Goal: Feedback & Contribution: Contribute content

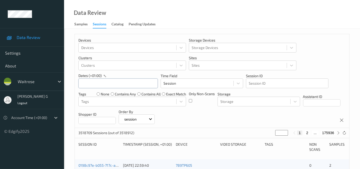
click at [122, 84] on input "text" at bounding box center [118, 83] width 80 height 10
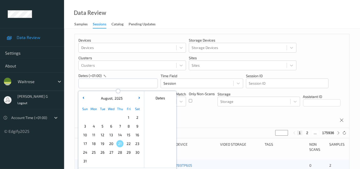
click at [94, 142] on span "18" at bounding box center [93, 143] width 7 height 7
click at [94, 144] on span "18" at bounding box center [93, 143] width 7 height 7
type input "18/08/2025 00:00 -> 18/08/2025 23:59"
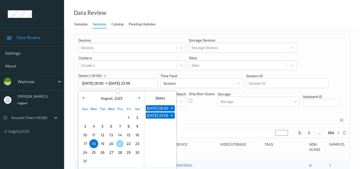
click at [155, 110] on p "Order By" at bounding box center [137, 111] width 36 height 5
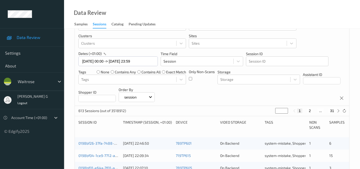
scroll to position [57, 0]
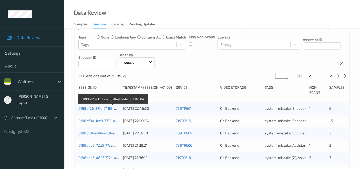
click at [96, 107] on link "0198bf26-37fa-7488-8e90-abe831045114" at bounding box center [113, 108] width 70 height 4
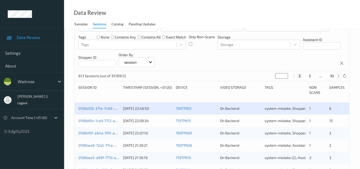
click at [338, 76] on icon at bounding box center [339, 76] width 4 height 4
type input "*"
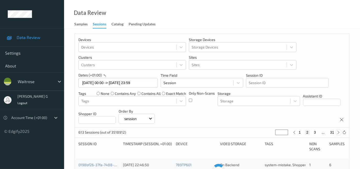
scroll to position [0, 0]
click at [339, 133] on icon at bounding box center [339, 133] width 4 height 4
type input "*"
click at [339, 133] on icon at bounding box center [339, 133] width 4 height 4
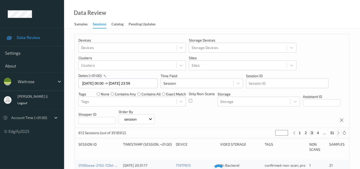
type input "*"
click at [339, 133] on icon at bounding box center [339, 133] width 4 height 4
type input "*"
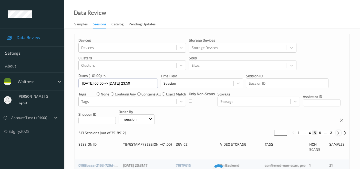
click at [339, 133] on icon at bounding box center [339, 133] width 4 height 4
type input "*"
click at [339, 133] on icon at bounding box center [339, 133] width 4 height 4
type input "*"
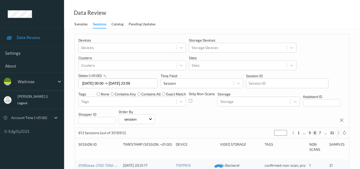
type input "*"
click at [339, 133] on icon at bounding box center [339, 133] width 4 height 4
type input "*"
click at [339, 133] on icon at bounding box center [339, 133] width 4 height 4
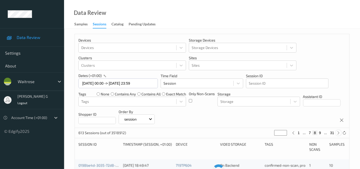
type input "*"
click at [339, 133] on icon at bounding box center [339, 133] width 4 height 4
type input "**"
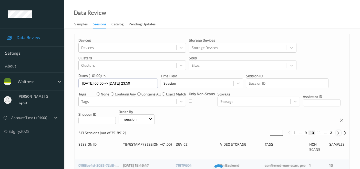
click at [339, 133] on icon at bounding box center [339, 133] width 4 height 4
type input "**"
click at [339, 133] on icon at bounding box center [339, 133] width 4 height 4
type input "**"
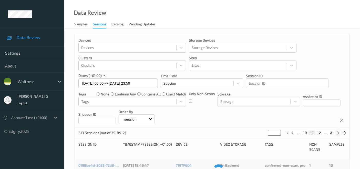
type input "**"
click at [339, 133] on icon at bounding box center [339, 133] width 4 height 4
type input "**"
click at [339, 133] on icon at bounding box center [339, 133] width 4 height 4
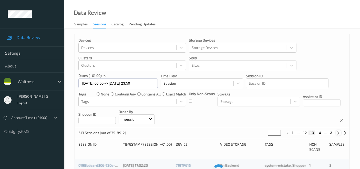
type input "**"
click at [339, 133] on icon at bounding box center [339, 133] width 4 height 4
type input "**"
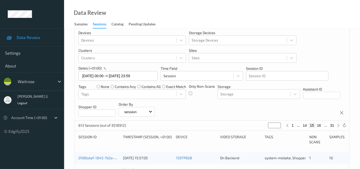
scroll to position [28, 0]
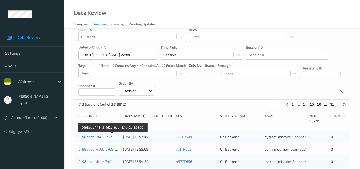
click at [94, 137] on link "0198bdaf-1845-7d2a-9ae1-b1c42d189500" at bounding box center [112, 137] width 69 height 4
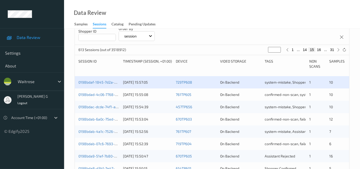
scroll to position [114, 0]
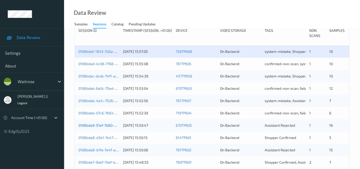
click at [97, 125] on link "0198bda9-51ef-7b80-8673-92320ba2685f" at bounding box center [113, 125] width 70 height 4
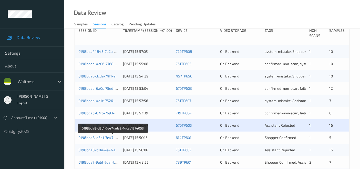
click at [96, 135] on link "0198bda8-d3b1-7e47-ada2-14cae1374053" at bounding box center [113, 137] width 70 height 4
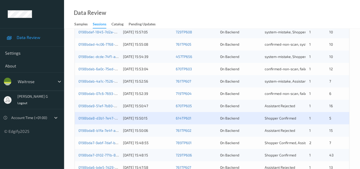
scroll to position [142, 0]
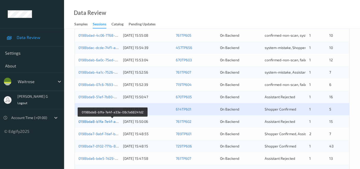
click at [103, 121] on link "0198bda8-b1fa-7e4f-a33e-08c1a68241d2" at bounding box center [112, 121] width 69 height 4
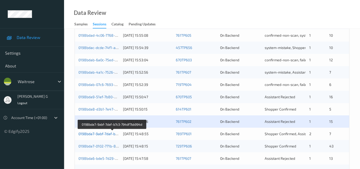
click at [96, 134] on link "0198bda7-9abf-7daf-b7c3-794df7bb994d" at bounding box center [112, 134] width 68 height 4
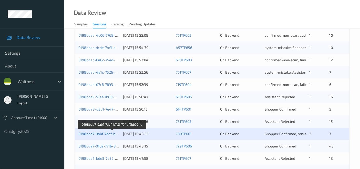
click at [96, 134] on link "0198bda7-9abf-7daf-b7c3-794df7bb994d" at bounding box center [112, 134] width 68 height 4
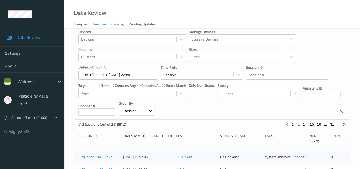
scroll to position [0, 0]
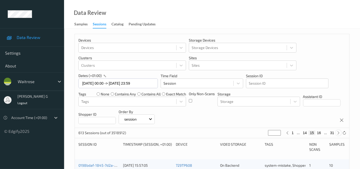
click at [338, 133] on icon at bounding box center [339, 133] width 4 height 4
type input "**"
click at [338, 133] on icon at bounding box center [339, 133] width 4 height 4
type input "**"
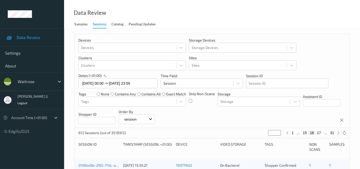
type input "**"
click at [338, 133] on icon at bounding box center [339, 133] width 4 height 4
type input "**"
click at [338, 133] on icon at bounding box center [339, 133] width 4 height 4
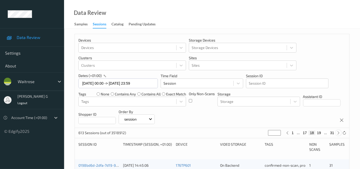
type input "**"
click at [338, 133] on icon at bounding box center [339, 133] width 4 height 4
type input "**"
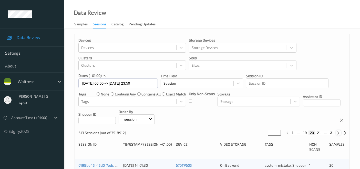
click at [338, 133] on icon at bounding box center [339, 133] width 4 height 4
type input "**"
click at [338, 133] on icon at bounding box center [339, 133] width 4 height 4
type input "**"
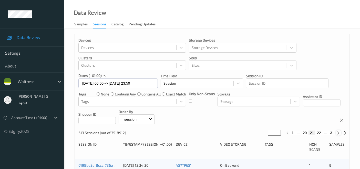
type input "**"
click at [338, 133] on icon at bounding box center [339, 133] width 4 height 4
type input "**"
click at [338, 132] on icon at bounding box center [339, 133] width 4 height 4
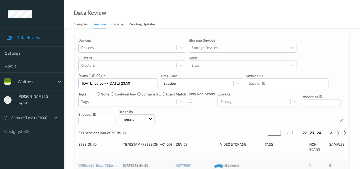
type input "**"
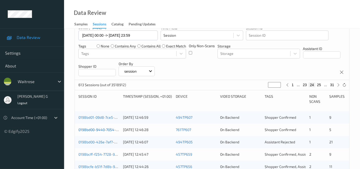
scroll to position [57, 0]
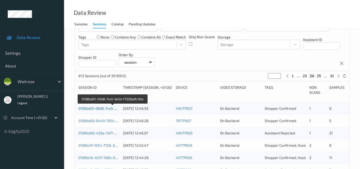
click at [87, 109] on link "0198bd01-09d8-7ce5-9e5d-f7326bdfc30a" at bounding box center [112, 108] width 68 height 4
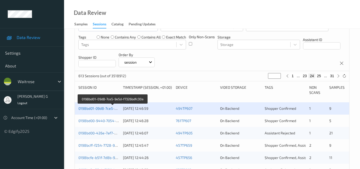
click at [93, 110] on link "0198bd01-09d8-7ce5-9e5d-f7326bdfc30a" at bounding box center [112, 108] width 68 height 4
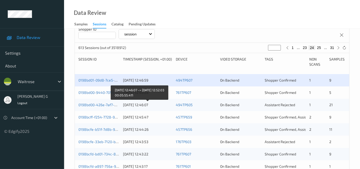
scroll to position [85, 0]
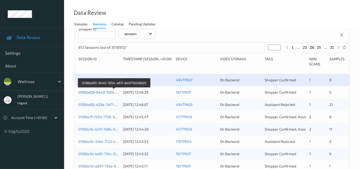
click at [103, 92] on link "0198bd00-9440-7054-a671-640f7b508625" at bounding box center [113, 92] width 71 height 4
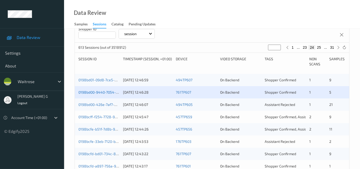
click at [100, 93] on link "0198bd00-9440-7054-a671-640f7b508625" at bounding box center [113, 92] width 71 height 4
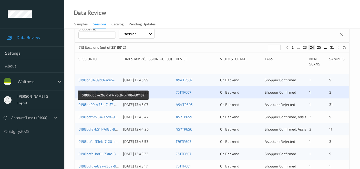
click at [100, 104] on link "0198bd00-426e-7af7-a8c8-d47184601182" at bounding box center [113, 104] width 70 height 4
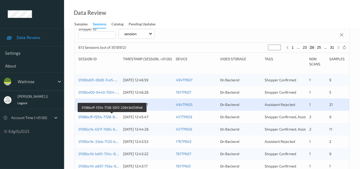
click at [94, 115] on link "0198bcff-f254-7728-92f2-22643e059fa6" at bounding box center [111, 117] width 67 height 4
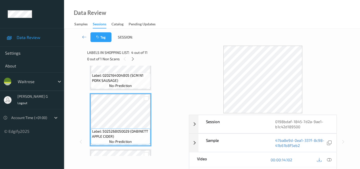
scroll to position [199, 0]
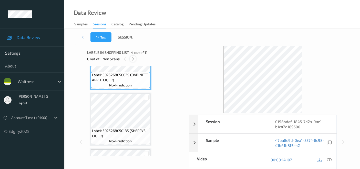
click at [133, 59] on icon at bounding box center [133, 59] width 4 height 5
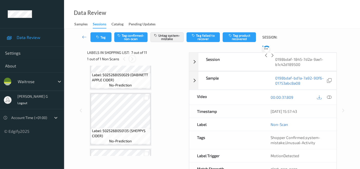
scroll to position [281, 0]
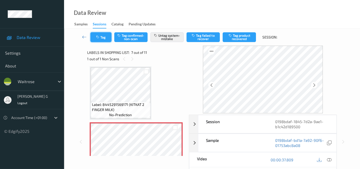
click at [99, 38] on icon "button" at bounding box center [98, 37] width 4 height 4
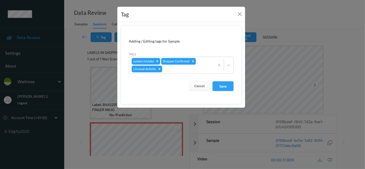
click at [72, 60] on div "Tag Adding / Editing tags for Sample Tags system-mistake Shopper Confirmed Unus…" at bounding box center [182, 84] width 365 height 169
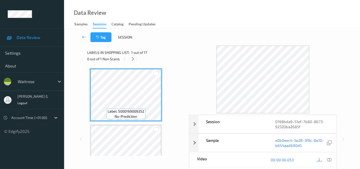
click at [133, 58] on icon at bounding box center [133, 59] width 4 height 5
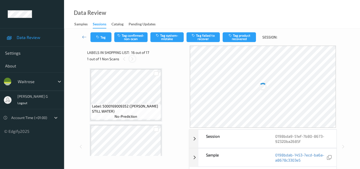
scroll to position [783, 0]
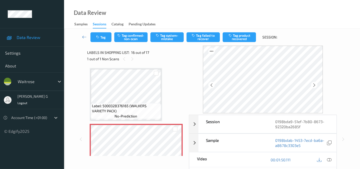
click at [195, 11] on div "Data Review Samples Sessions Catalog Pending Updates" at bounding box center [212, 14] width 296 height 29
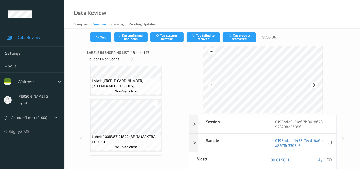
scroll to position [28, 0]
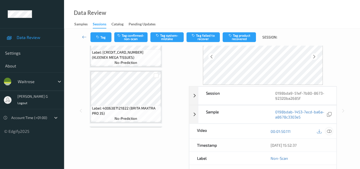
click at [330, 130] on icon at bounding box center [329, 131] width 5 height 5
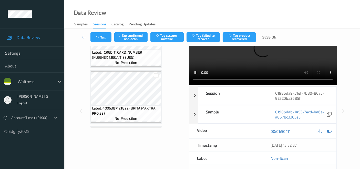
scroll to position [0, 0]
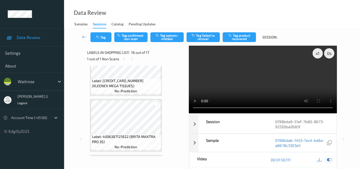
click at [328, 159] on icon at bounding box center [329, 159] width 5 height 5
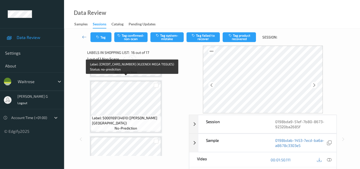
scroll to position [498, 0]
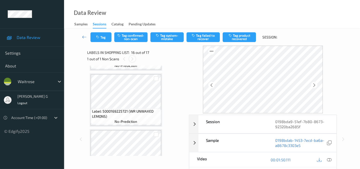
click at [132, 58] on icon at bounding box center [132, 59] width 4 height 5
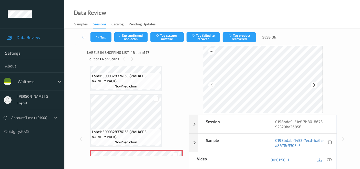
scroll to position [840, 0]
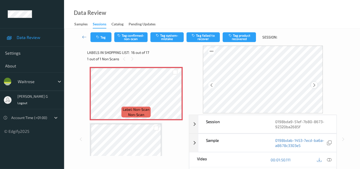
click at [318, 86] on div at bounding box center [314, 85] width 6 height 6
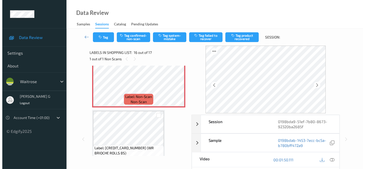
scroll to position [860, 0]
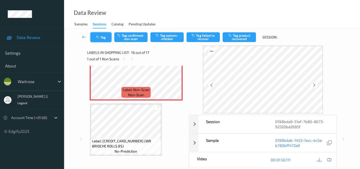
click at [106, 38] on button "Tag" at bounding box center [101, 37] width 21 height 10
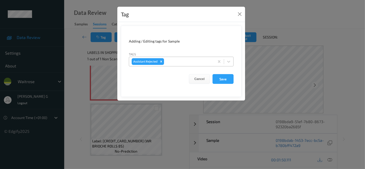
click at [174, 64] on div at bounding box center [188, 61] width 47 height 6
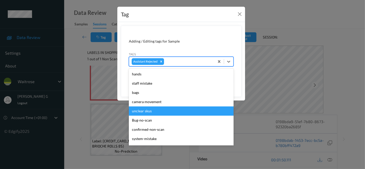
scroll to position [28, 0]
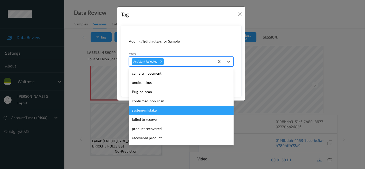
click at [146, 110] on div "system-mistake" at bounding box center [181, 110] width 105 height 9
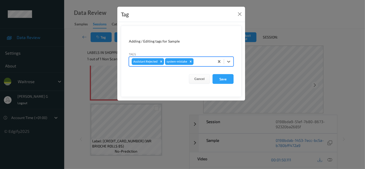
click at [199, 65] on div "Assistant Rejected system-mistake" at bounding box center [171, 61] width 85 height 9
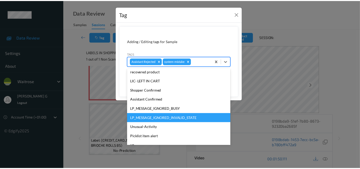
scroll to position [100, 0]
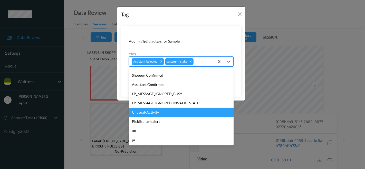
click at [149, 113] on div "Unusual-Activity" at bounding box center [181, 112] width 105 height 9
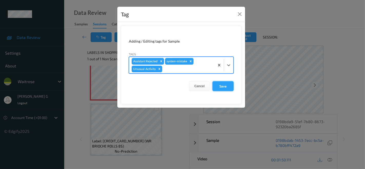
click at [224, 86] on button "Save" at bounding box center [222, 86] width 21 height 10
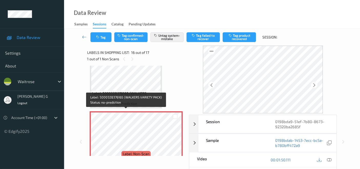
scroll to position [803, 0]
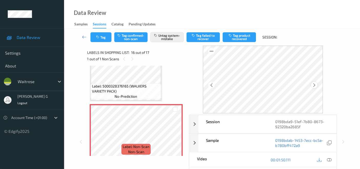
click at [314, 84] on icon at bounding box center [314, 85] width 4 height 5
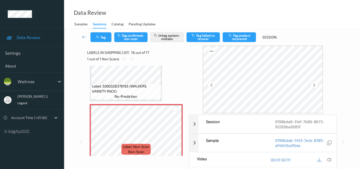
click at [314, 84] on icon at bounding box center [314, 85] width 4 height 5
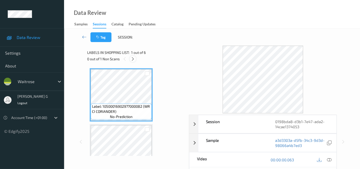
click at [133, 60] on icon at bounding box center [133, 59] width 4 height 5
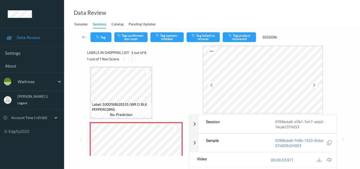
click at [131, 60] on icon at bounding box center [132, 59] width 4 height 5
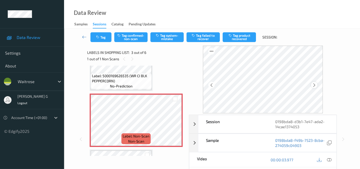
click at [317, 87] on icon at bounding box center [314, 85] width 4 height 5
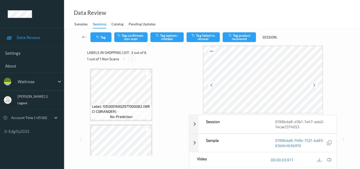
click at [133, 59] on icon at bounding box center [132, 59] width 4 height 5
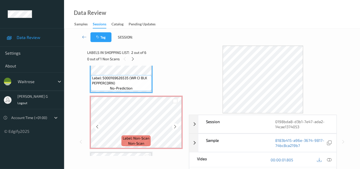
scroll to position [85, 0]
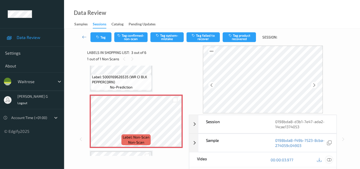
click at [332, 160] on div at bounding box center [329, 159] width 7 height 7
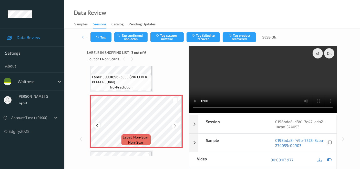
click at [96, 126] on icon at bounding box center [97, 125] width 4 height 5
click at [175, 125] on icon at bounding box center [175, 125] width 4 height 5
click at [329, 158] on icon at bounding box center [329, 159] width 5 height 5
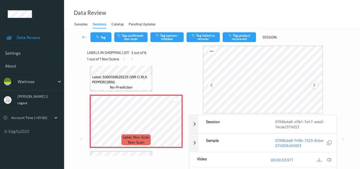
click at [317, 87] on icon at bounding box center [314, 85] width 4 height 5
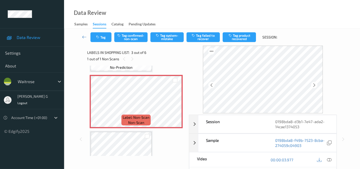
scroll to position [114, 0]
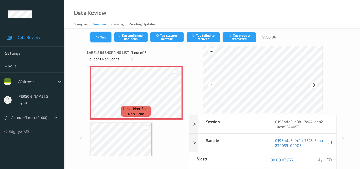
click at [99, 36] on icon "button" at bounding box center [98, 37] width 4 height 4
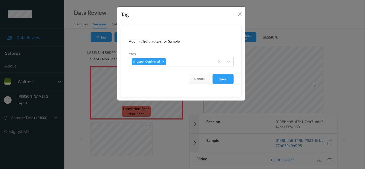
click at [79, 46] on div "Tag Adding / Editing tags for Sample Tags Shopper Confirmed Cancel Save" at bounding box center [182, 84] width 365 height 169
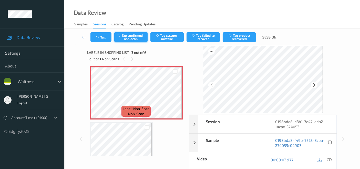
click at [139, 38] on button "Tag confirmed-non-scan" at bounding box center [130, 37] width 33 height 10
click at [101, 36] on button "Tag" at bounding box center [101, 37] width 21 height 10
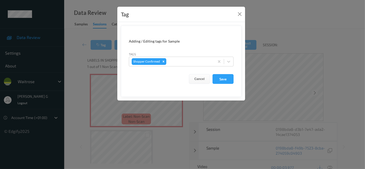
click at [83, 65] on div "Tag Adding / Editing tags for Sample Tags Shopper Confirmed Cancel Save" at bounding box center [182, 84] width 365 height 169
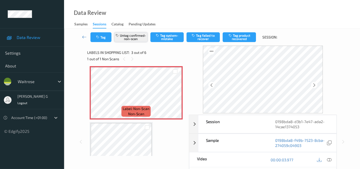
click at [124, 38] on button "Untag confirmed-non-scan" at bounding box center [130, 37] width 33 height 10
click at [99, 39] on button "Tag" at bounding box center [101, 37] width 21 height 10
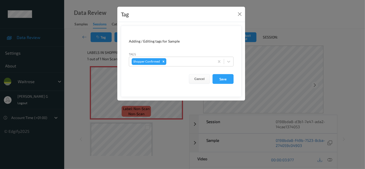
click at [68, 53] on div "Tag Adding / Editing tags for Sample Tags Shopper Confirmed Cancel Save" at bounding box center [182, 84] width 365 height 169
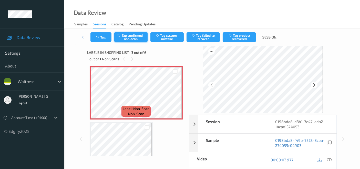
click at [129, 36] on button "Tag confirmed-non-scan" at bounding box center [130, 37] width 33 height 10
click at [243, 37] on button "Tag product recovered" at bounding box center [239, 37] width 33 height 10
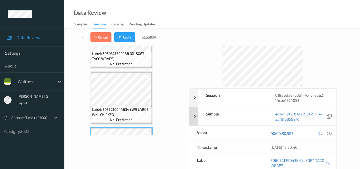
scroll to position [0, 0]
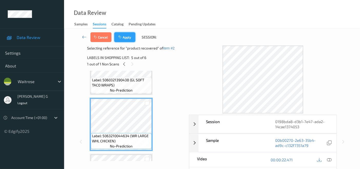
click at [128, 38] on button "Apply" at bounding box center [124, 37] width 21 height 10
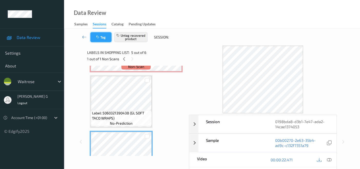
click at [100, 37] on icon "button" at bounding box center [98, 37] width 4 height 4
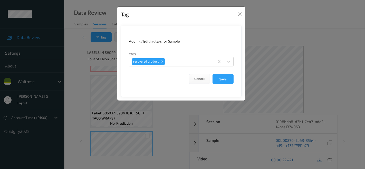
click at [64, 76] on div "Tag Adding / Editing tags for Sample Tags recovered product Cancel Save" at bounding box center [182, 84] width 365 height 169
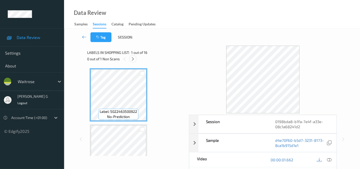
click at [131, 60] on icon at bounding box center [133, 59] width 4 height 5
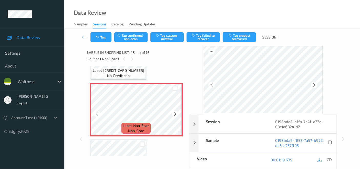
scroll to position [784, 0]
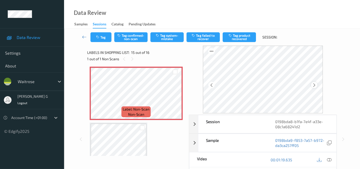
click at [317, 86] on icon at bounding box center [314, 85] width 4 height 5
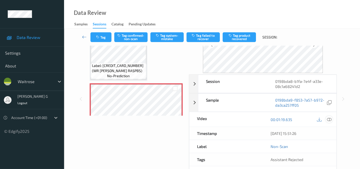
scroll to position [28, 0]
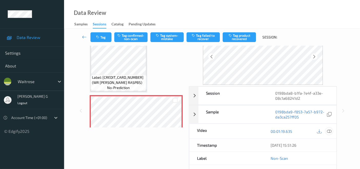
click at [329, 131] on icon at bounding box center [329, 131] width 5 height 5
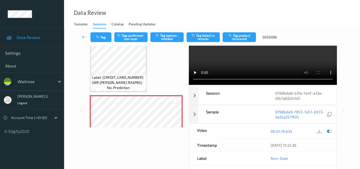
scroll to position [0, 0]
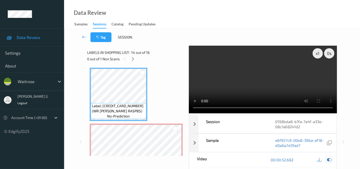
click at [329, 159] on icon at bounding box center [329, 159] width 5 height 5
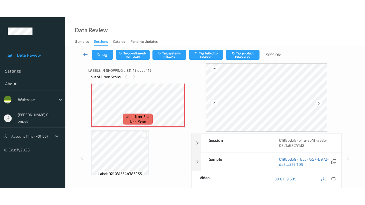
scroll to position [804, 0]
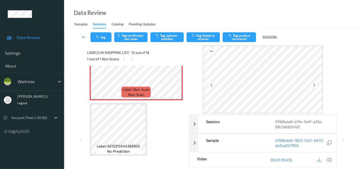
click at [332, 158] on icon at bounding box center [329, 159] width 5 height 5
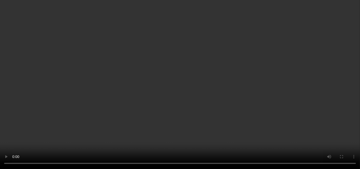
scroll to position [0, 0]
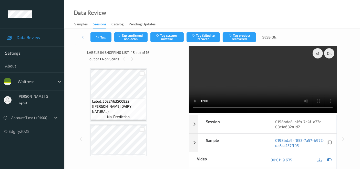
click at [79, 46] on div "x 1 0 s Session 0198bda8-b1fa-7e4f-a33e-08c1a68241d2 Session ID 0198bda8-b1fa-7…" at bounding box center [212, 139] width 275 height 187
click at [330, 159] on icon at bounding box center [329, 159] width 5 height 5
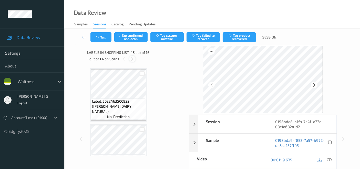
click at [131, 58] on icon at bounding box center [132, 59] width 4 height 5
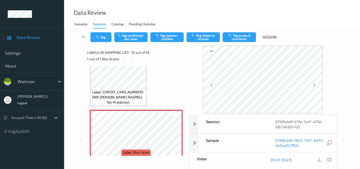
scroll to position [804, 0]
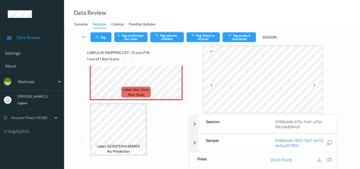
click at [171, 36] on button "Tag system-mistake" at bounding box center [167, 37] width 33 height 10
click at [103, 39] on button "Tag" at bounding box center [101, 37] width 21 height 10
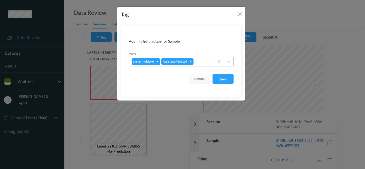
click at [200, 63] on div at bounding box center [202, 61] width 17 height 6
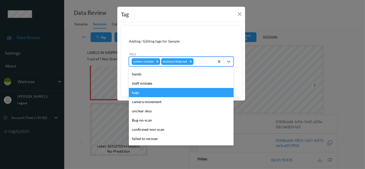
click at [138, 94] on div "bags" at bounding box center [181, 92] width 105 height 9
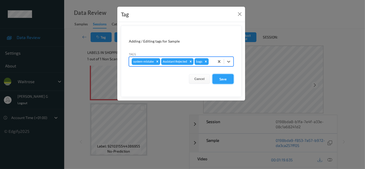
click at [219, 78] on button "Save" at bounding box center [222, 79] width 21 height 10
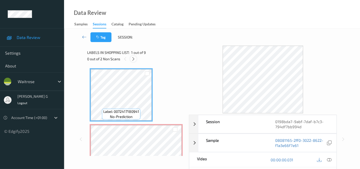
click at [134, 59] on icon at bounding box center [133, 59] width 4 height 5
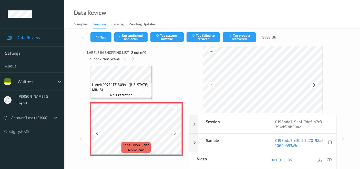
scroll to position [31, 0]
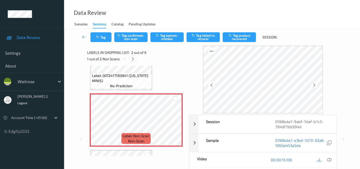
click at [134, 61] on div at bounding box center [133, 59] width 6 height 6
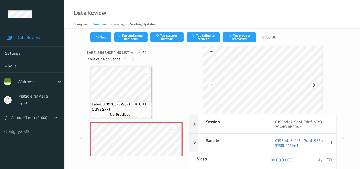
click at [316, 85] on icon at bounding box center [314, 85] width 4 height 5
click at [212, 84] on icon at bounding box center [212, 85] width 4 height 5
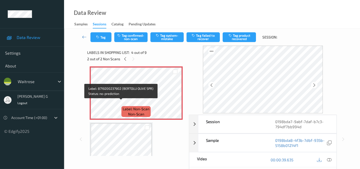
scroll to position [171, 0]
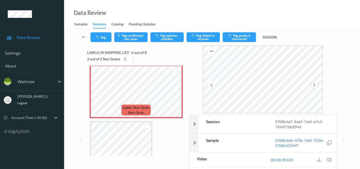
click at [314, 87] on icon at bounding box center [314, 85] width 4 height 5
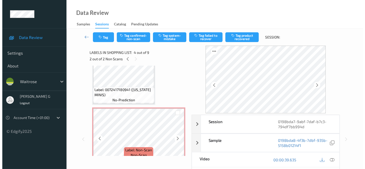
scroll to position [0, 0]
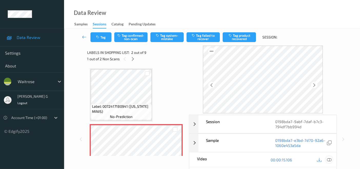
click at [331, 160] on icon at bounding box center [329, 159] width 5 height 5
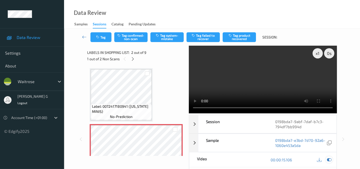
click at [330, 158] on icon at bounding box center [329, 159] width 5 height 5
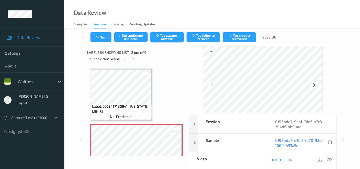
click at [173, 37] on button "Tag system-mistake" at bounding box center [167, 37] width 33 height 10
click at [98, 39] on icon "button" at bounding box center [98, 37] width 4 height 4
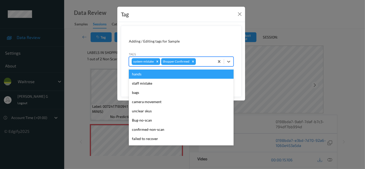
click at [200, 60] on div at bounding box center [204, 61] width 15 height 6
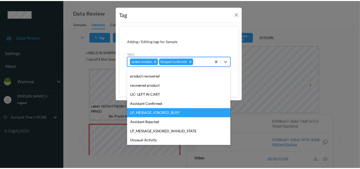
scroll to position [100, 0]
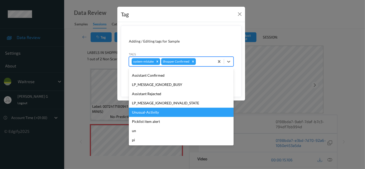
click at [150, 112] on div "Unusual-Activity" at bounding box center [181, 112] width 105 height 9
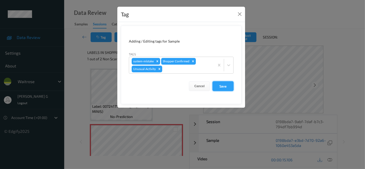
click at [226, 87] on button "Save" at bounding box center [222, 86] width 21 height 10
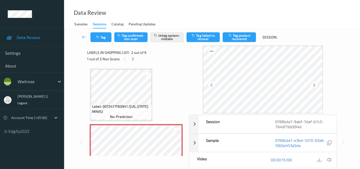
click at [80, 52] on div "Session 0198bda7-9abf-7daf-b7c3-794df7bb994d Session ID 0198bda7-9abf-7daf-b7c3…" at bounding box center [212, 142] width 275 height 192
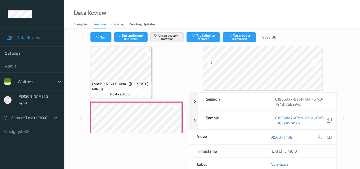
scroll to position [21, 0]
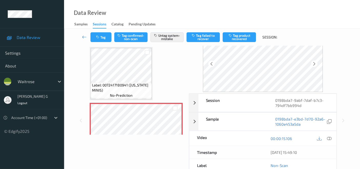
click at [75, 79] on div "Session 0198bda7-9abf-7daf-b7c3-794df7bb994d Session ID 0198bda7-9abf-7daf-b7c3…" at bounding box center [212, 120] width 275 height 192
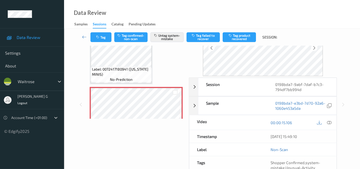
scroll to position [0, 0]
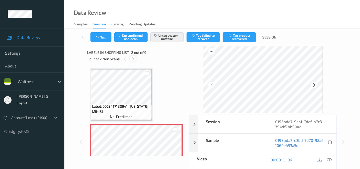
click at [133, 59] on icon at bounding box center [133, 59] width 4 height 5
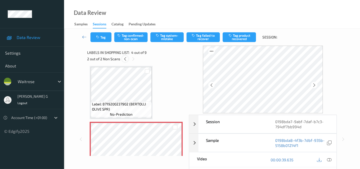
click at [126, 60] on icon at bounding box center [125, 59] width 4 height 5
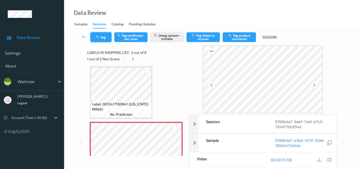
click at [98, 39] on button "Tag" at bounding box center [101, 37] width 21 height 10
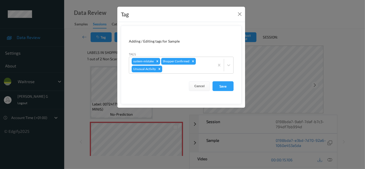
click at [69, 78] on div "Tag Adding / Editing tags for Sample Tags system-mistake Shopper Confirmed Unus…" at bounding box center [182, 84] width 365 height 169
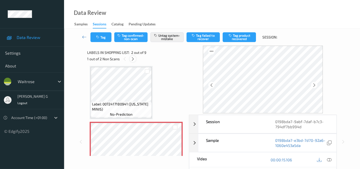
click at [132, 57] on icon at bounding box center [133, 59] width 4 height 5
click at [124, 59] on icon at bounding box center [125, 59] width 4 height 5
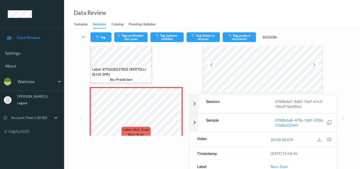
scroll to position [28, 0]
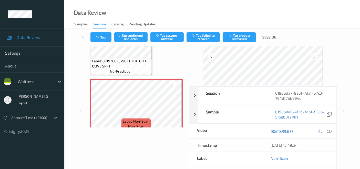
click at [331, 127] on div "00:00:39.635" at bounding box center [300, 131] width 74 height 15
click at [330, 133] on icon at bounding box center [329, 131] width 5 height 5
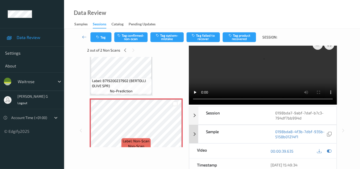
scroll to position [0, 0]
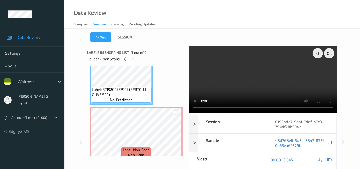
click at [330, 161] on icon at bounding box center [329, 159] width 5 height 5
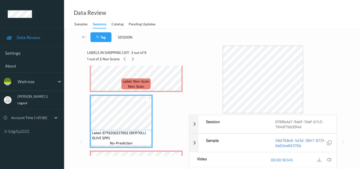
scroll to position [142, 0]
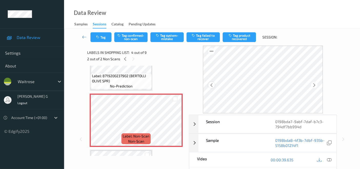
click at [215, 84] on div at bounding box center [212, 85] width 6 height 6
click at [316, 85] on icon at bounding box center [314, 85] width 4 height 5
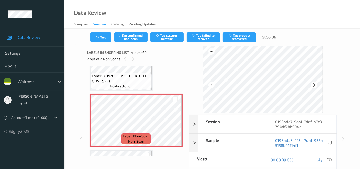
click at [316, 85] on icon at bounding box center [314, 85] width 4 height 5
click at [211, 86] on icon at bounding box center [212, 85] width 4 height 5
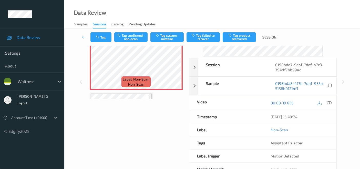
scroll to position [28, 0]
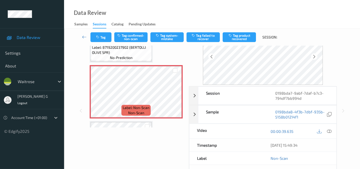
click at [126, 128] on div "Labels in shopping list: 4 out of 9 2 out of 2 Non Scans Label: 0072417180941 (…" at bounding box center [136, 110] width 98 height 187
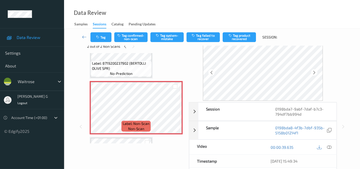
scroll to position [0, 0]
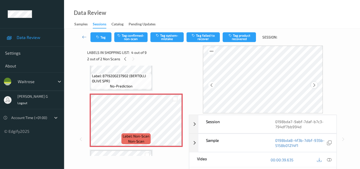
click at [317, 85] on icon at bounding box center [314, 85] width 4 height 5
click at [315, 85] on icon at bounding box center [314, 85] width 4 height 5
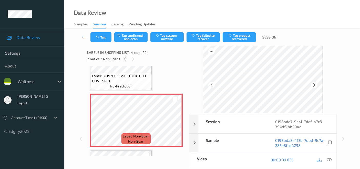
click at [315, 85] on icon at bounding box center [314, 85] width 4 height 5
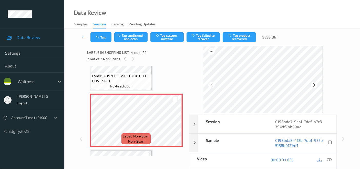
click at [315, 85] on icon at bounding box center [314, 85] width 4 height 5
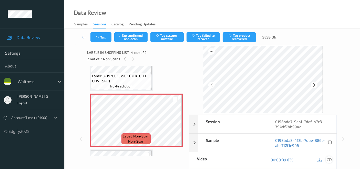
click at [329, 158] on icon at bounding box center [329, 159] width 5 height 5
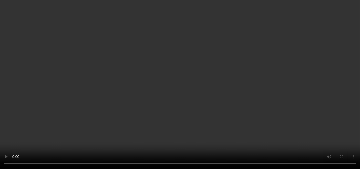
scroll to position [142, 0]
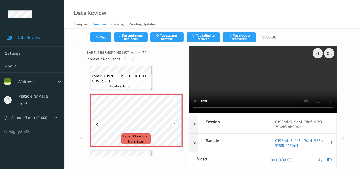
click at [176, 125] on icon at bounding box center [175, 124] width 4 height 5
click at [122, 59] on div at bounding box center [125, 59] width 6 height 6
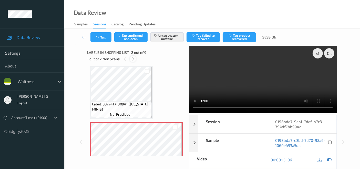
click at [135, 60] on icon at bounding box center [133, 59] width 4 height 5
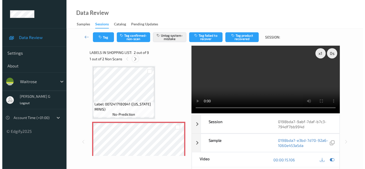
scroll to position [114, 0]
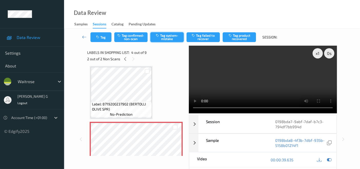
click at [172, 38] on button "Tag system-mistake" at bounding box center [167, 37] width 33 height 10
click at [103, 38] on button "Tag" at bounding box center [101, 37] width 21 height 10
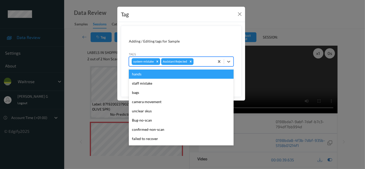
click at [203, 61] on div at bounding box center [202, 61] width 17 height 6
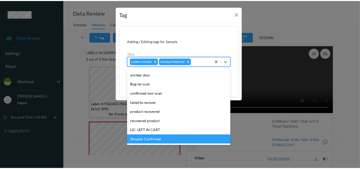
scroll to position [100, 0]
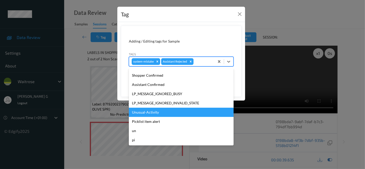
click at [144, 113] on div "Unusual-Activity" at bounding box center [181, 112] width 105 height 9
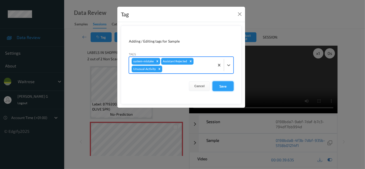
click at [221, 85] on button "Save" at bounding box center [222, 86] width 21 height 10
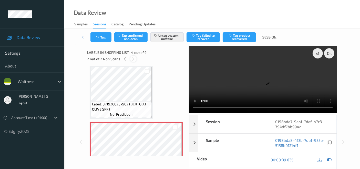
click at [135, 57] on icon at bounding box center [133, 59] width 4 height 5
click at [125, 58] on icon at bounding box center [125, 59] width 4 height 5
click at [103, 36] on button "Tag" at bounding box center [101, 37] width 21 height 10
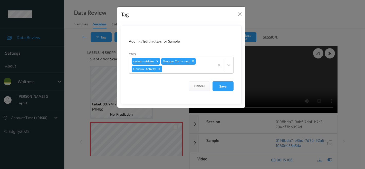
click at [71, 60] on div "Tag Adding / Editing tags for Sample Tags system-mistake Shopper Confirmed Unus…" at bounding box center [182, 84] width 365 height 169
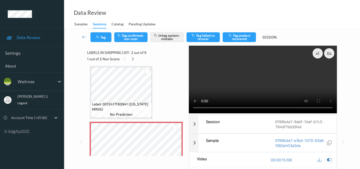
click at [328, 160] on icon at bounding box center [329, 159] width 5 height 5
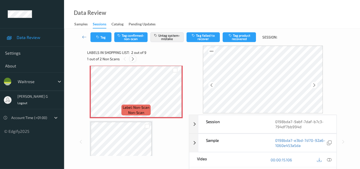
click at [131, 57] on icon at bounding box center [133, 59] width 4 height 5
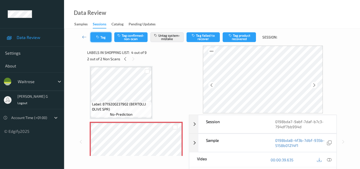
click at [105, 38] on button "Tag" at bounding box center [101, 37] width 21 height 10
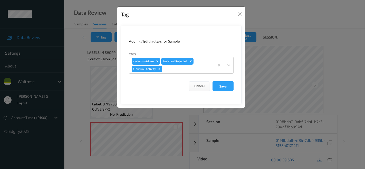
click at [80, 58] on div "Tag Adding / Editing tags for Sample Tags system-mistake Assistant Rejected Unu…" at bounding box center [182, 84] width 365 height 169
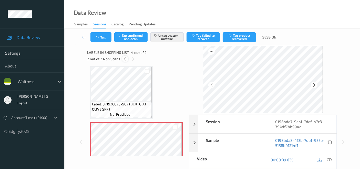
click at [125, 57] on icon at bounding box center [125, 59] width 4 height 5
click at [97, 42] on div "Tag Tag confirmed-non-scan Untag system-mistake Tag failed to recover Tag produ…" at bounding box center [212, 37] width 275 height 17
click at [103, 35] on button "Tag" at bounding box center [101, 37] width 21 height 10
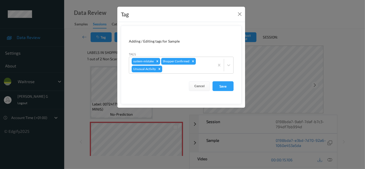
click at [72, 71] on div "Tag Adding / Editing tags for Sample Tags system-mistake Shopper Confirmed Unus…" at bounding box center [182, 84] width 365 height 169
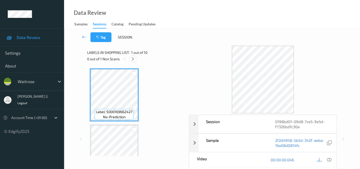
click at [133, 60] on icon at bounding box center [133, 59] width 4 height 5
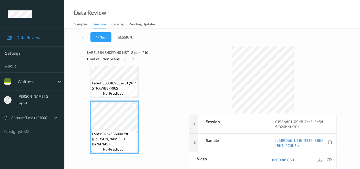
scroll to position [388, 0]
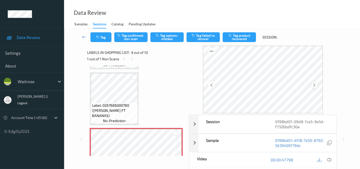
click at [315, 85] on icon at bounding box center [314, 85] width 4 height 5
click at [333, 158] on div "00:00:47.798" at bounding box center [300, 159] width 74 height 15
click at [330, 159] on icon at bounding box center [329, 159] width 5 height 5
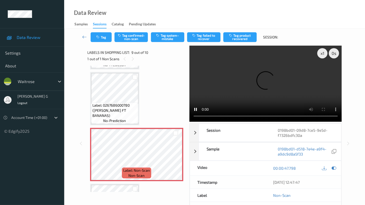
click at [189, 122] on video at bounding box center [265, 84] width 152 height 76
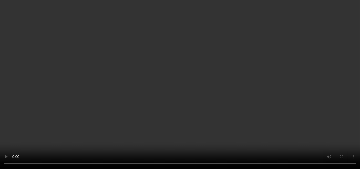
scroll to position [470, 0]
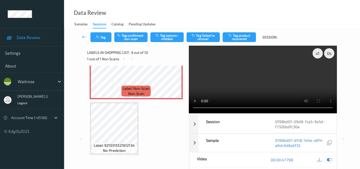
click at [330, 159] on icon at bounding box center [329, 159] width 5 height 5
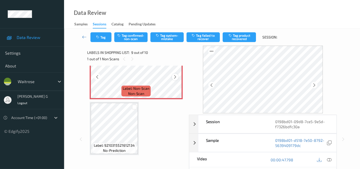
click at [176, 75] on icon at bounding box center [175, 77] width 4 height 5
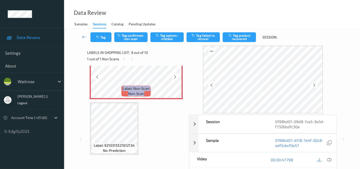
click at [176, 75] on icon at bounding box center [175, 77] width 4 height 5
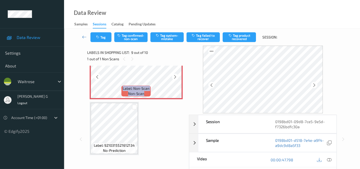
click at [176, 75] on icon at bounding box center [175, 77] width 4 height 5
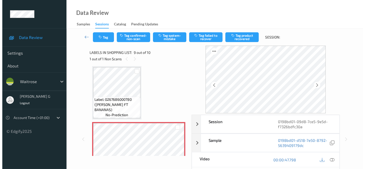
scroll to position [384, 0]
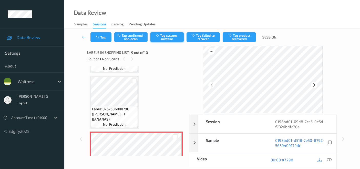
click at [169, 37] on button "Tag system-mistake" at bounding box center [167, 37] width 33 height 10
click at [99, 39] on icon "button" at bounding box center [98, 37] width 4 height 4
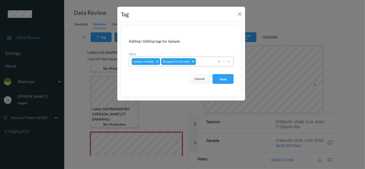
click at [202, 61] on div at bounding box center [204, 61] width 15 height 6
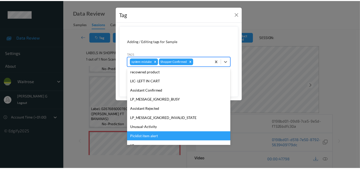
scroll to position [100, 0]
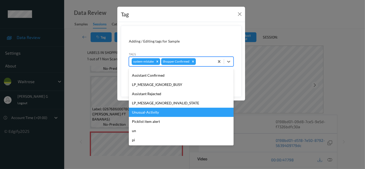
click at [144, 111] on div "Unusual-Activity" at bounding box center [181, 112] width 105 height 9
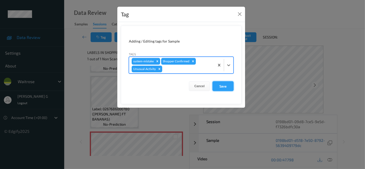
click at [226, 86] on button "Save" at bounding box center [222, 86] width 21 height 10
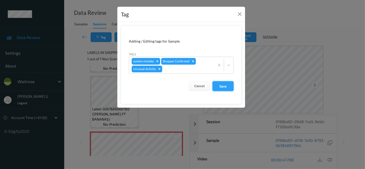
click at [226, 86] on button "Save" at bounding box center [222, 86] width 21 height 10
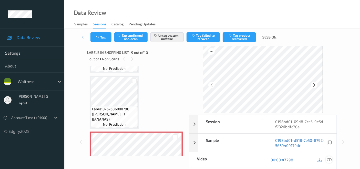
click at [331, 161] on icon at bounding box center [329, 159] width 5 height 5
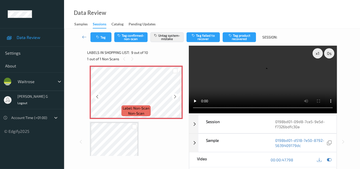
scroll to position [441, 0]
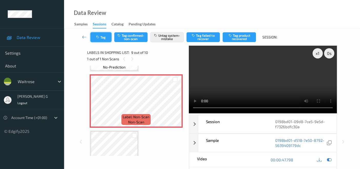
click at [99, 38] on icon "button" at bounding box center [98, 37] width 4 height 4
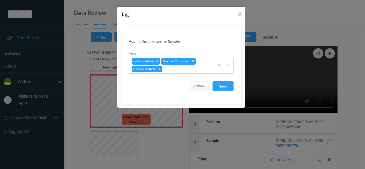
click at [75, 63] on div "Tag Adding / Editing tags for Sample Tags system-mistake Shopper Confirmed Unus…" at bounding box center [182, 84] width 365 height 169
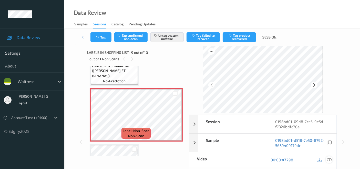
scroll to position [422, 0]
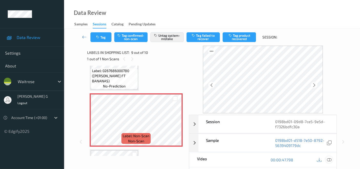
click at [330, 160] on icon at bounding box center [329, 159] width 5 height 5
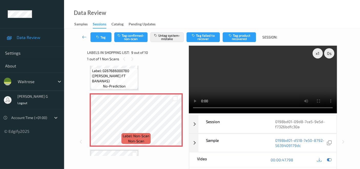
click at [348, 118] on div "x 1 0 s Session 0198bd01-09d8-7ce5-9e5d-f7326bdfc30a Session ID 0198bd01-09d8-7…" at bounding box center [212, 142] width 275 height 192
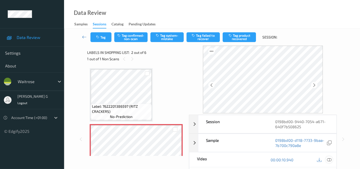
click at [329, 160] on icon at bounding box center [329, 159] width 5 height 5
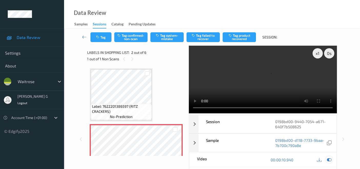
click at [326, 160] on div at bounding box center [329, 159] width 7 height 7
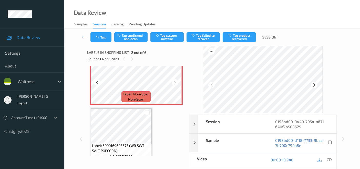
scroll to position [85, 0]
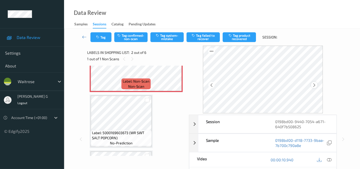
click at [314, 85] on icon at bounding box center [314, 85] width 4 height 5
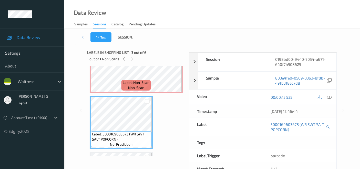
scroll to position [57, 0]
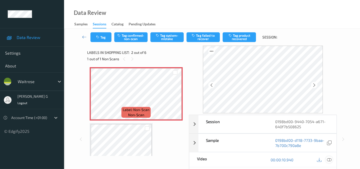
click at [329, 159] on icon at bounding box center [329, 159] width 5 height 5
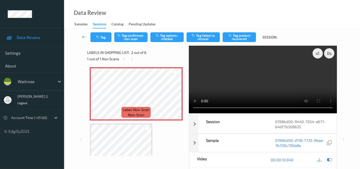
click at [330, 159] on icon at bounding box center [329, 159] width 5 height 5
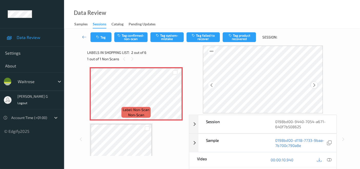
click at [317, 85] on icon at bounding box center [314, 85] width 4 height 5
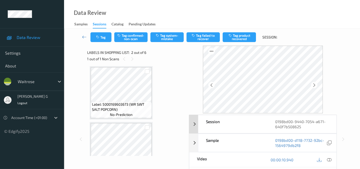
scroll to position [85, 0]
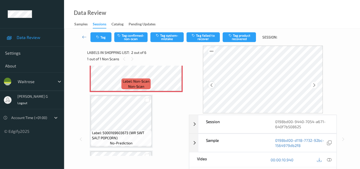
click at [213, 87] on icon at bounding box center [212, 85] width 4 height 5
click at [315, 85] on icon at bounding box center [314, 85] width 4 height 5
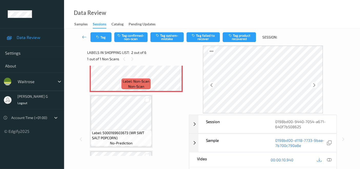
click at [315, 85] on icon at bounding box center [314, 85] width 4 height 5
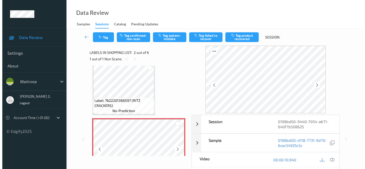
scroll to position [0, 0]
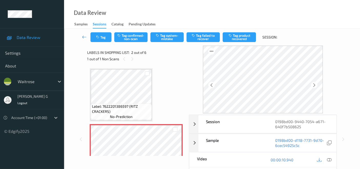
click at [61, 87] on div "waitrose" at bounding box center [32, 81] width 64 height 18
click at [131, 58] on icon at bounding box center [132, 59] width 4 height 5
click at [160, 37] on button "Tag system-mistake" at bounding box center [167, 37] width 33 height 10
click at [104, 39] on button "Tag" at bounding box center [101, 37] width 21 height 10
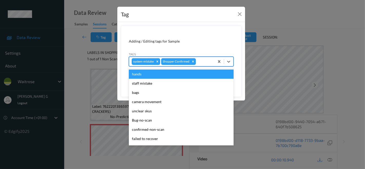
click at [205, 61] on div at bounding box center [204, 61] width 15 height 6
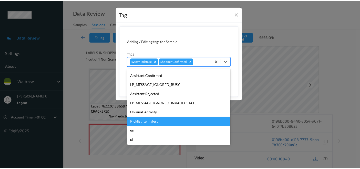
scroll to position [100, 0]
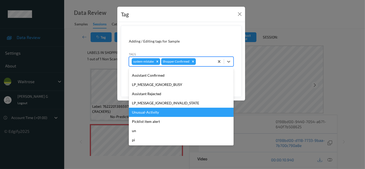
click at [147, 114] on div "Unusual-Activity" at bounding box center [181, 112] width 105 height 9
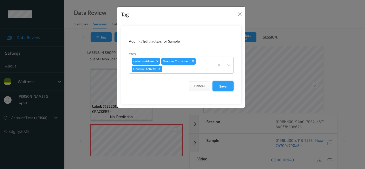
click at [219, 86] on button "Save" at bounding box center [222, 86] width 21 height 10
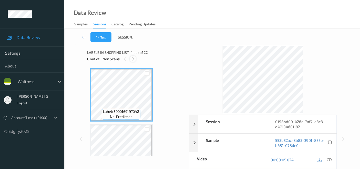
click at [133, 58] on icon at bounding box center [133, 59] width 4 height 5
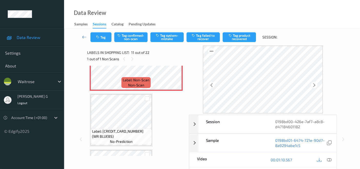
scroll to position [533, 0]
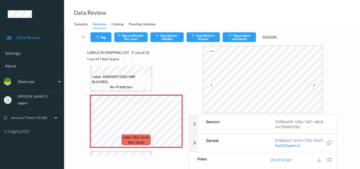
click at [315, 87] on icon at bounding box center [314, 85] width 4 height 5
click at [211, 85] on icon at bounding box center [212, 85] width 4 height 5
click at [317, 84] on icon at bounding box center [314, 85] width 4 height 5
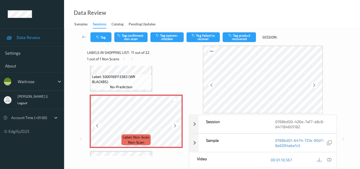
scroll to position [476, 0]
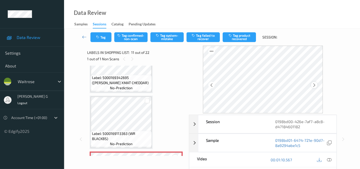
click at [314, 84] on icon at bounding box center [314, 85] width 4 height 5
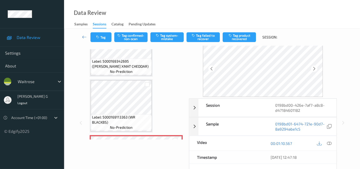
scroll to position [28, 0]
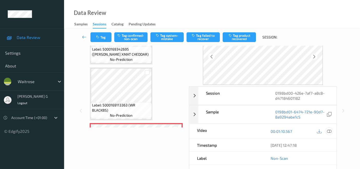
click at [329, 130] on icon at bounding box center [329, 131] width 5 height 5
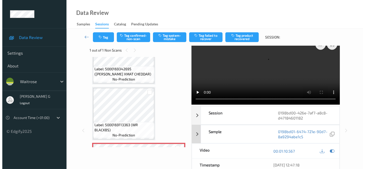
scroll to position [0, 0]
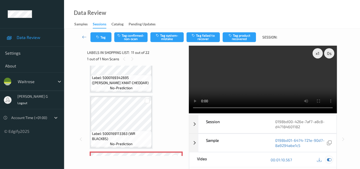
click at [331, 161] on icon at bounding box center [329, 159] width 5 height 5
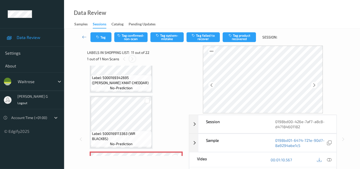
click at [133, 60] on icon at bounding box center [132, 59] width 4 height 5
click at [166, 38] on button "Tag system-mistake" at bounding box center [167, 37] width 33 height 10
click at [106, 37] on button "Tag" at bounding box center [101, 37] width 21 height 10
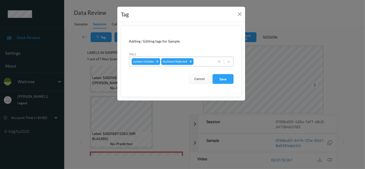
click at [207, 63] on div at bounding box center [202, 61] width 17 height 6
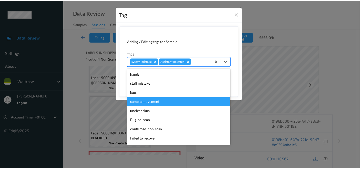
scroll to position [100, 0]
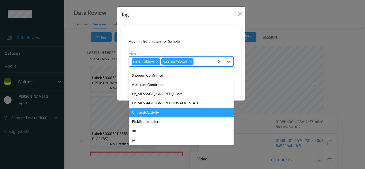
click at [141, 113] on div "Unusual-Activity" at bounding box center [181, 112] width 105 height 9
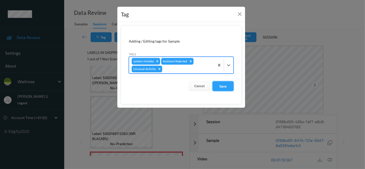
click at [223, 87] on button "Save" at bounding box center [222, 86] width 21 height 10
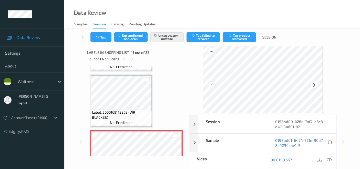
scroll to position [533, 0]
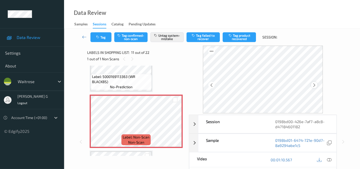
click at [315, 84] on icon at bounding box center [314, 85] width 4 height 5
click at [212, 86] on icon at bounding box center [212, 85] width 4 height 5
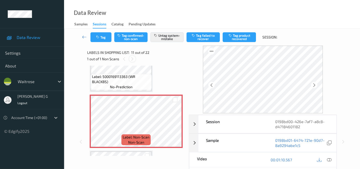
click at [133, 59] on icon at bounding box center [132, 59] width 4 height 5
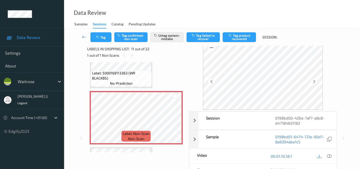
scroll to position [0, 0]
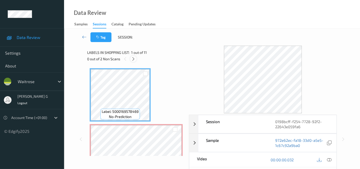
click at [134, 60] on icon at bounding box center [133, 59] width 4 height 5
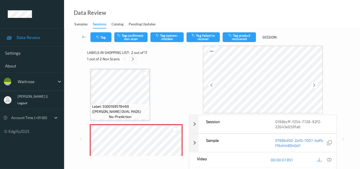
click at [134, 60] on icon at bounding box center [133, 59] width 4 height 5
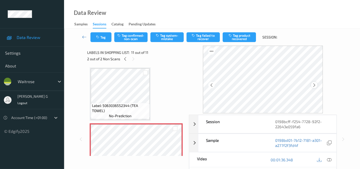
click at [316, 85] on icon at bounding box center [314, 85] width 4 height 5
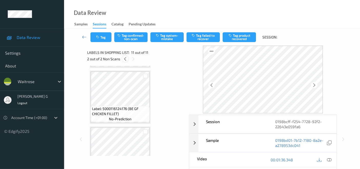
click at [127, 58] on icon at bounding box center [125, 59] width 4 height 5
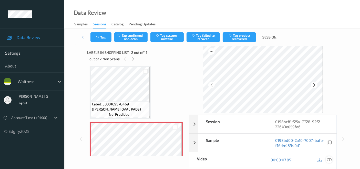
click at [330, 158] on icon at bounding box center [329, 159] width 5 height 5
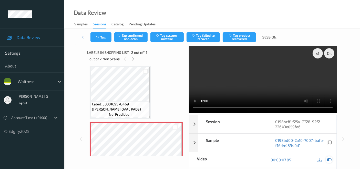
click at [328, 159] on icon at bounding box center [329, 159] width 5 height 5
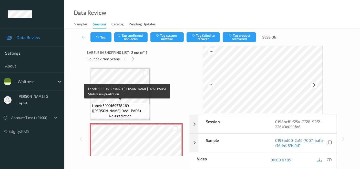
scroll to position [0, 0]
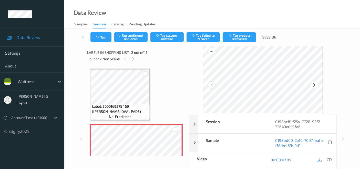
click at [214, 83] on icon at bounding box center [212, 85] width 4 height 5
click at [134, 58] on icon at bounding box center [133, 59] width 4 height 5
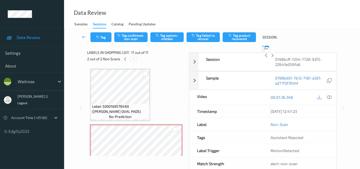
scroll to position [504, 0]
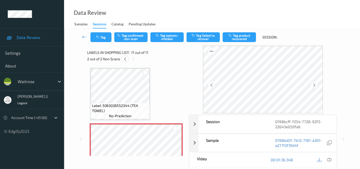
click at [127, 59] on div at bounding box center [125, 59] width 6 height 6
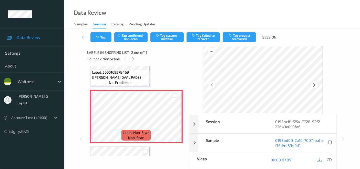
scroll to position [0, 0]
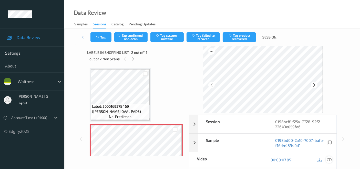
click at [330, 159] on icon at bounding box center [329, 159] width 5 height 5
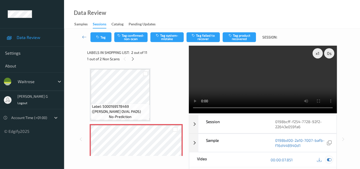
click at [329, 159] on icon at bounding box center [329, 159] width 5 height 5
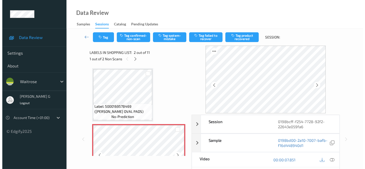
scroll to position [28, 0]
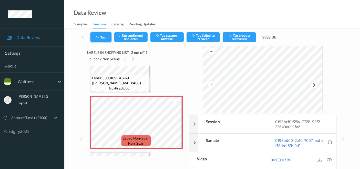
click at [101, 36] on button "Tag" at bounding box center [101, 37] width 21 height 10
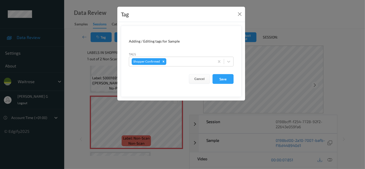
click at [73, 67] on div "Tag Adding / Editing tags for Sample Tags Shopper Confirmed Cancel Save" at bounding box center [182, 84] width 365 height 169
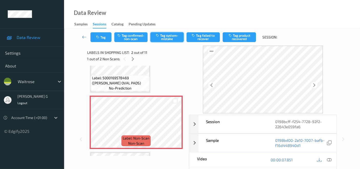
click at [168, 37] on button "Tag system-mistake" at bounding box center [167, 37] width 33 height 10
click at [104, 40] on button "Tag" at bounding box center [101, 37] width 21 height 10
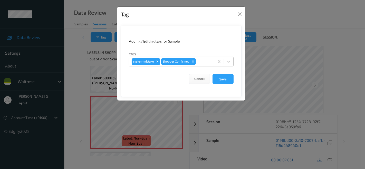
click at [205, 60] on div at bounding box center [204, 61] width 15 height 6
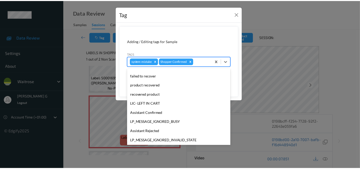
scroll to position [100, 0]
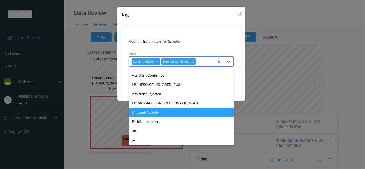
click at [147, 111] on div "Unusual-Activity" at bounding box center [181, 112] width 105 height 9
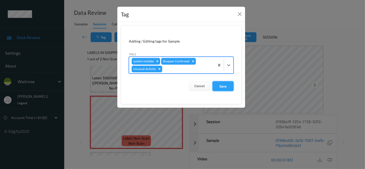
click at [220, 84] on button "Save" at bounding box center [222, 86] width 21 height 10
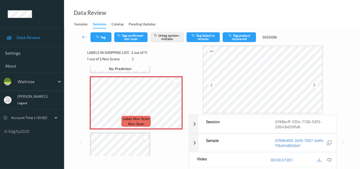
scroll to position [57, 0]
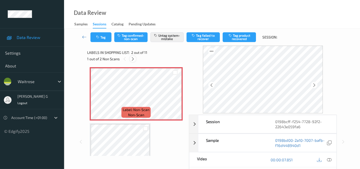
click at [133, 60] on icon at bounding box center [133, 59] width 4 height 5
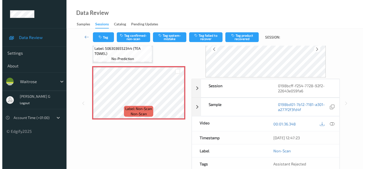
scroll to position [0, 0]
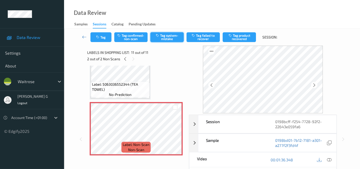
click at [164, 38] on button "Tag system-mistake" at bounding box center [167, 37] width 33 height 10
click at [102, 40] on button "Tag" at bounding box center [101, 37] width 21 height 10
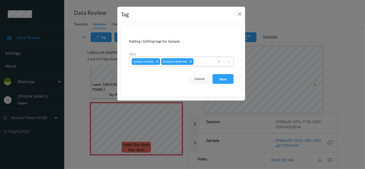
click at [201, 62] on div at bounding box center [202, 61] width 17 height 6
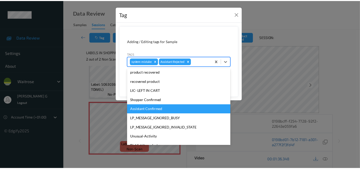
scroll to position [100, 0]
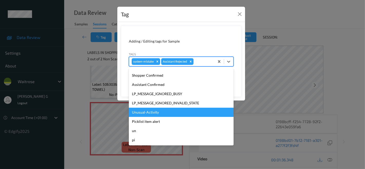
click at [146, 112] on div "Unusual-Activity" at bounding box center [181, 112] width 105 height 9
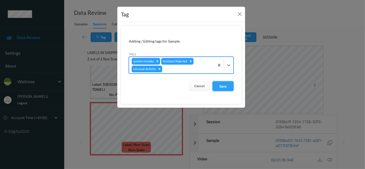
click at [219, 86] on button "Save" at bounding box center [222, 86] width 21 height 10
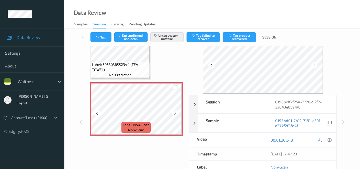
scroll to position [28, 0]
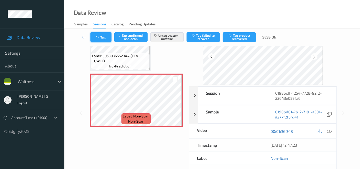
click at [101, 36] on button "Tag" at bounding box center [101, 37] width 21 height 10
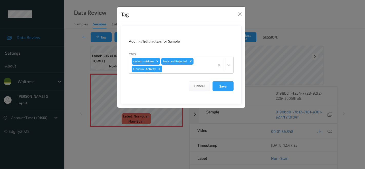
click at [71, 66] on div "Tag Adding / Editing tags for Sample Tags system-mistake Assistant Rejected Unu…" at bounding box center [182, 84] width 365 height 169
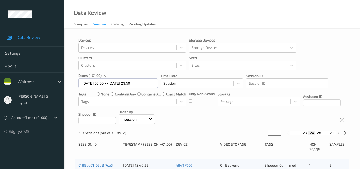
scroll to position [85, 0]
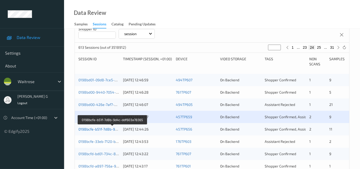
click at [106, 128] on link "0198bcfe-b51f-7d8b-9d4c-ddf603a78365" at bounding box center [112, 129] width 68 height 4
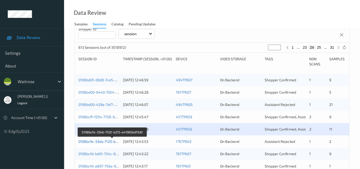
click at [97, 140] on link "0198bcfe-33eb-7120-b215-e41965bdf3d0" at bounding box center [112, 141] width 68 height 4
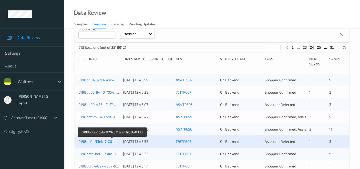
click at [97, 142] on link "0198bcfe-33eb-7120-b215-e41965bdf3d0" at bounding box center [112, 141] width 68 height 4
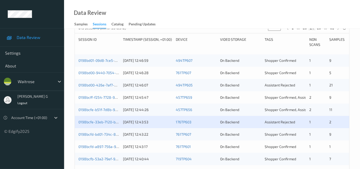
scroll to position [114, 0]
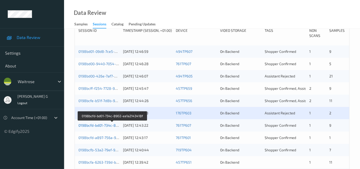
click at [93, 124] on link "0198bcfd-bd01-734c-8902-ea1a2143418f" at bounding box center [112, 125] width 68 height 4
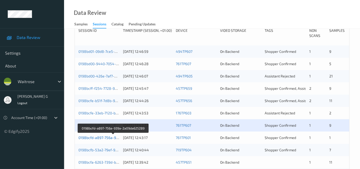
click at [101, 137] on link "0198bcfd-a897-756a-939a-2a09da625289" at bounding box center [113, 137] width 70 height 4
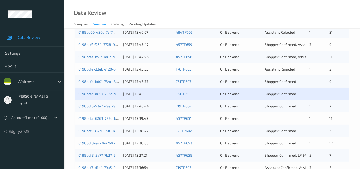
scroll to position [171, 0]
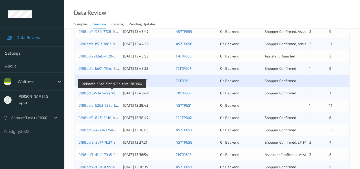
click at [97, 91] on link "0198bcfb-53a2-79ef-978a-c3ce93671867" at bounding box center [112, 93] width 68 height 4
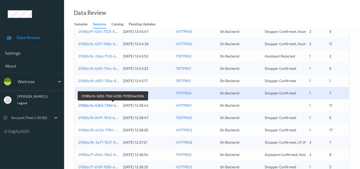
click at [103, 106] on link "0198bcfa-6263-739d-b338-f70950ee556b" at bounding box center [112, 105] width 69 height 4
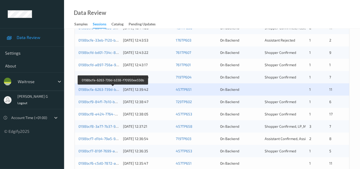
scroll to position [199, 0]
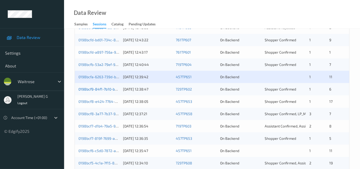
click at [89, 88] on link "0198bcf9-84f1-7b10-b113-70fb4b884b81" at bounding box center [111, 89] width 67 height 4
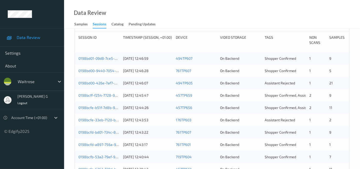
scroll to position [114, 0]
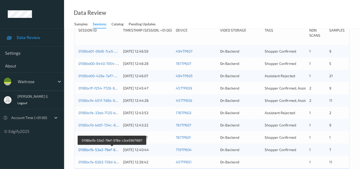
click at [100, 148] on link "0198bcfb-53a2-79ef-978a-c3ce93671867" at bounding box center [112, 149] width 68 height 4
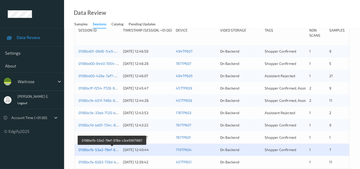
click at [100, 150] on link "0198bcfb-53a2-79ef-978a-c3ce93671867" at bounding box center [112, 149] width 68 height 4
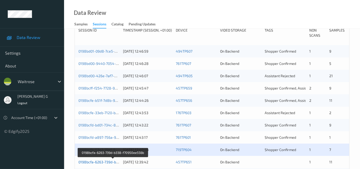
click at [103, 162] on link "0198bcfa-6263-739d-b338-f70950ee556b" at bounding box center [112, 162] width 69 height 4
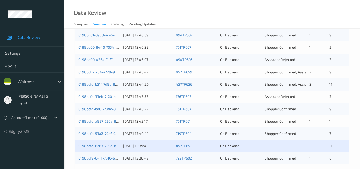
scroll to position [143, 0]
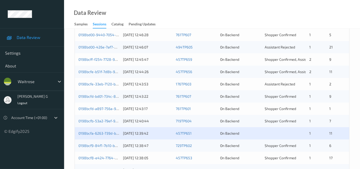
click at [102, 137] on div "0198bcfa-6263-739d-b338-f70950ee556b 18/08/2025 12:39:42 457TP651 On Backend 1 …" at bounding box center [212, 133] width 275 height 12
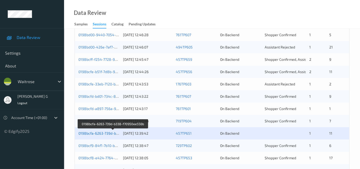
click at [102, 133] on link "0198bcfa-6263-739d-b338-f70950ee556b" at bounding box center [112, 133] width 69 height 4
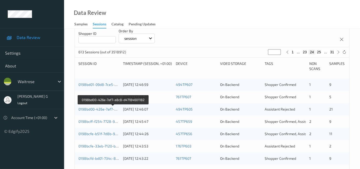
scroll to position [0, 0]
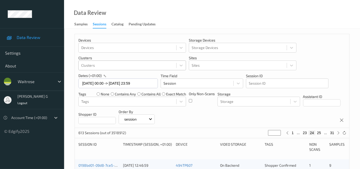
click at [120, 65] on div at bounding box center [127, 65] width 93 height 6
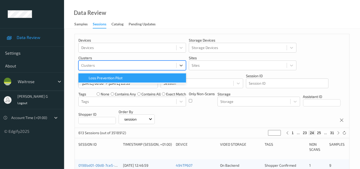
click at [212, 76] on p "Time Field" at bounding box center [202, 75] width 83 height 5
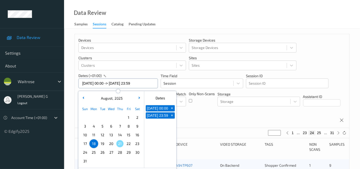
click at [148, 85] on input "18/08/2025 00:00 -> 18/08/2025 23:59" at bounding box center [118, 83] width 80 height 10
click at [172, 108] on span "+" at bounding box center [172, 108] width 5 height 5
type input "18/08/2025 00:00"
type input "*"
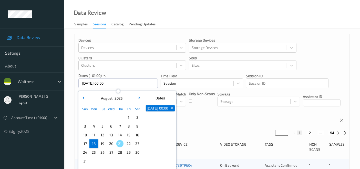
click at [173, 110] on span "+" at bounding box center [172, 108] width 5 height 5
click at [102, 144] on span "19" at bounding box center [102, 143] width 7 height 7
type input "19/08/2025 00:00 -> 19/08/2025 23:59"
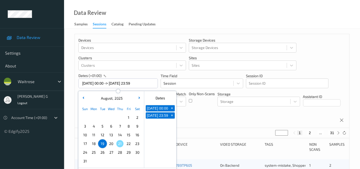
click at [223, 112] on div "Devices Devices Storage Devices Storage Devices Clusters Clusters Sites Sites d…" at bounding box center [212, 81] width 275 height 94
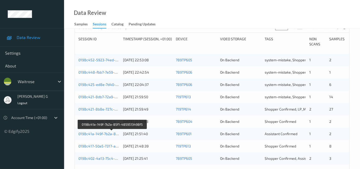
scroll to position [114, 0]
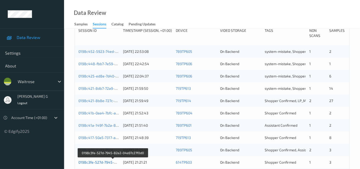
click at [97, 162] on link "0198c3fe-527d-7945-82e2-04a97c27f0d0" at bounding box center [112, 162] width 69 height 4
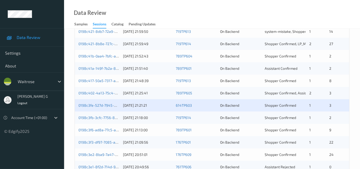
scroll to position [199, 0]
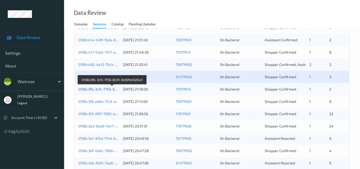
click at [101, 89] on link "0198c3fb-3cfc-7756-8031-9c69fd4920e3" at bounding box center [111, 89] width 67 height 4
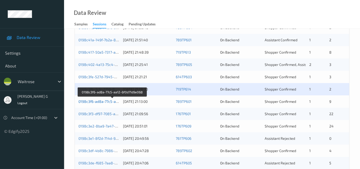
click at [94, 101] on link "0198c3f6-ad8a-77c5-aa12-6f0d71d9e068" at bounding box center [112, 101] width 68 height 4
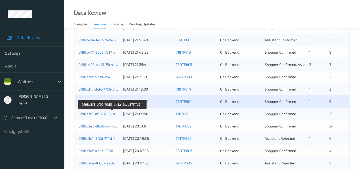
click at [96, 114] on link "0198c3f3-df97-7085-a45a-6ced5717fd24" at bounding box center [112, 114] width 68 height 4
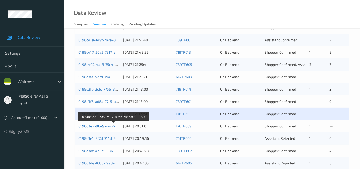
click at [92, 124] on link "0198c3e2-8ba9-7a47-89ab-785adf344493" at bounding box center [113, 126] width 71 height 4
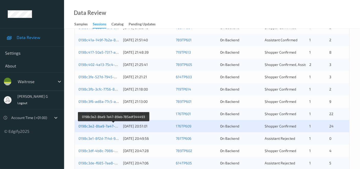
click at [94, 126] on link "0198c3e2-8ba9-7a47-89ab-785adf344493" at bounding box center [113, 126] width 71 height 4
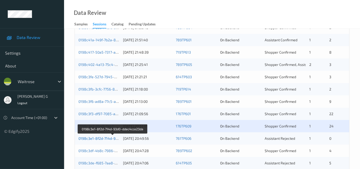
click at [99, 136] on link "0198c3e1-8f2d-714d-93d0-ddec4cce23da" at bounding box center [112, 138] width 69 height 4
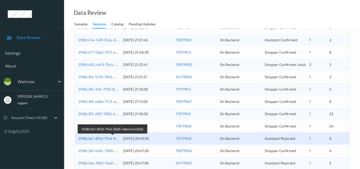
click at [91, 140] on link "0198c3e1-8f2d-714d-93d0-ddec4cce23da" at bounding box center [112, 138] width 69 height 4
click at [95, 139] on link "0198c3e1-8f2d-714d-93d0-ddec4cce23da" at bounding box center [112, 138] width 69 height 4
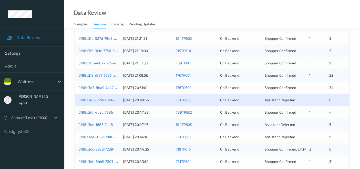
scroll to position [256, 0]
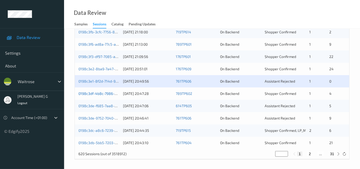
click at [101, 94] on link "0198c3df-4b8c-7986-a66d-905e4ec09ef5" at bounding box center [113, 93] width 70 height 4
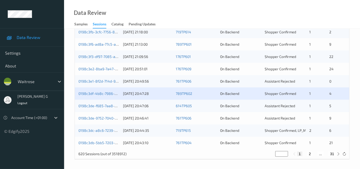
scroll to position [257, 0]
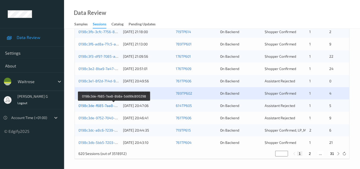
click at [92, 106] on link "0198c3de-f685-7aa8-8b8a-5dd99c800298" at bounding box center [113, 105] width 71 height 4
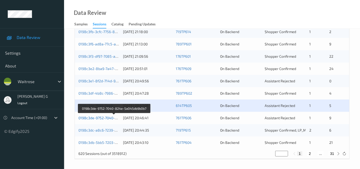
click at [97, 117] on link "0198c3de-9752-7040-824e-5a045db9b0b7" at bounding box center [113, 118] width 71 height 4
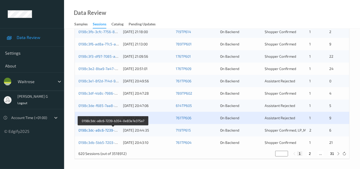
click at [90, 130] on link "0198c3dc-a8c6-7239-b354-0e83e7e375a7" at bounding box center [113, 130] width 70 height 4
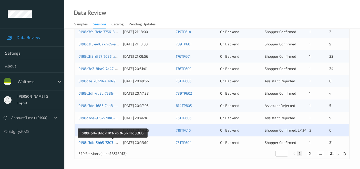
click at [97, 143] on link "0198c3db-5bb5-7203-a0d9-6dcffb3b69db" at bounding box center [112, 142] width 69 height 4
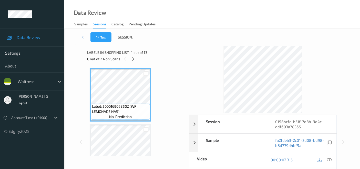
click at [176, 44] on div "Tag Session:" at bounding box center [212, 37] width 275 height 17
click at [133, 59] on icon at bounding box center [133, 59] width 4 height 5
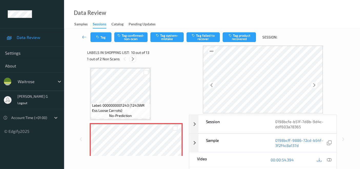
click at [134, 58] on icon at bounding box center [133, 59] width 4 height 5
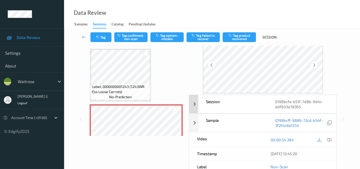
scroll to position [28, 0]
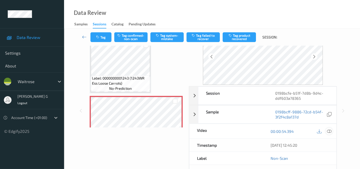
click at [329, 130] on icon at bounding box center [329, 131] width 5 height 5
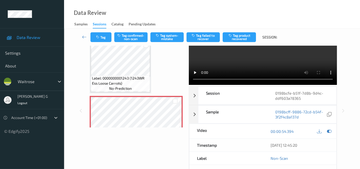
scroll to position [0, 0]
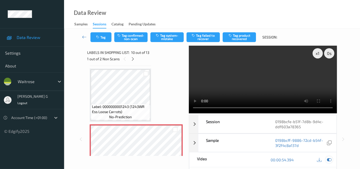
click at [330, 159] on icon at bounding box center [329, 159] width 5 height 5
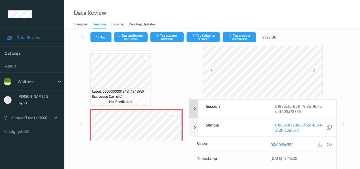
scroll to position [28, 0]
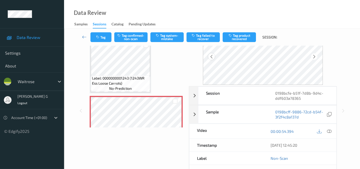
click at [214, 55] on icon at bounding box center [212, 56] width 4 height 5
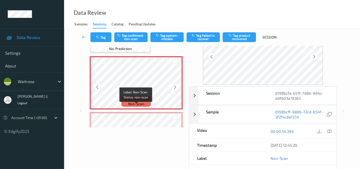
scroll to position [475, 0]
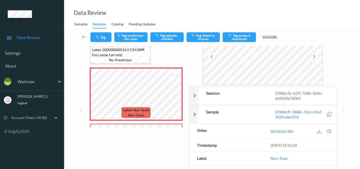
click at [119, 49] on span "Label: 0000000001243 (1243WR Ess Loose Carrots)" at bounding box center [120, 52] width 57 height 10
click at [167, 37] on button "Tag system-mistake" at bounding box center [167, 37] width 33 height 10
click at [107, 37] on button "Tag" at bounding box center [101, 37] width 21 height 10
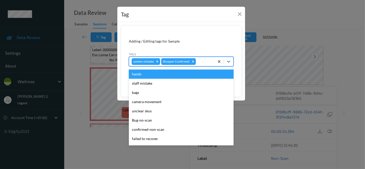
click at [197, 60] on input "text" at bounding box center [197, 61] width 1 height 5
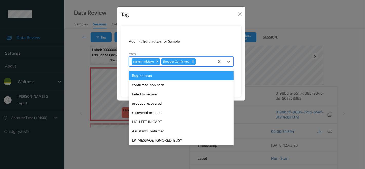
scroll to position [100, 0]
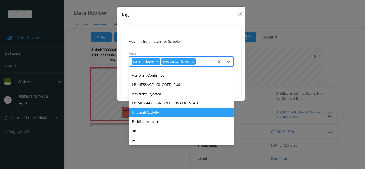
click at [145, 113] on div "Unusual-Activity" at bounding box center [181, 112] width 105 height 9
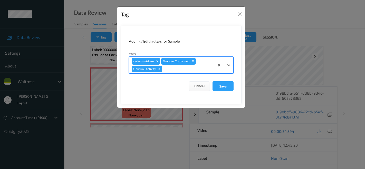
click at [184, 68] on div at bounding box center [187, 69] width 49 height 6
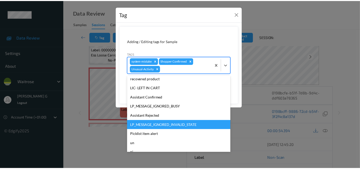
scroll to position [91, 0]
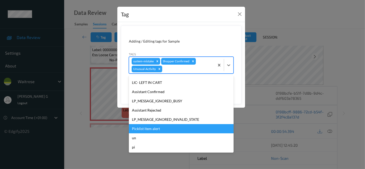
click at [142, 131] on div "Picklist item alert" at bounding box center [181, 128] width 105 height 9
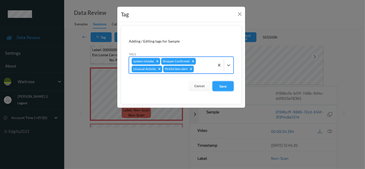
click at [222, 85] on button "Save" at bounding box center [222, 86] width 21 height 10
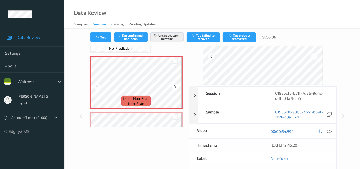
scroll to position [504, 0]
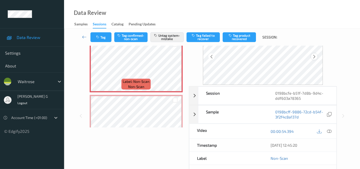
click at [314, 55] on icon at bounding box center [314, 56] width 4 height 5
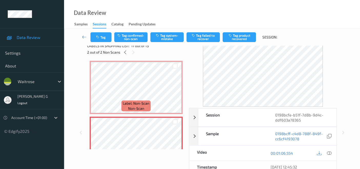
scroll to position [0, 0]
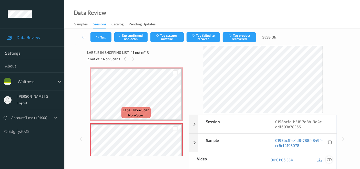
click at [330, 158] on icon at bounding box center [329, 159] width 5 height 5
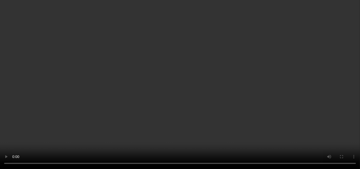
scroll to position [533, 0]
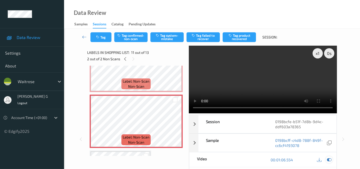
click at [329, 162] on div at bounding box center [329, 159] width 7 height 7
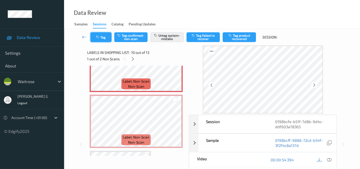
click at [103, 39] on button "Tag" at bounding box center [101, 37] width 21 height 10
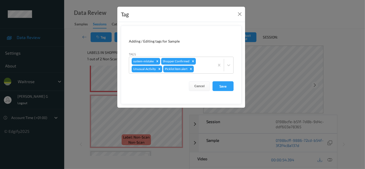
click at [67, 81] on div "Tag Adding / Editing tags for Sample Tags system-mistake Shopper Confirmed Unus…" at bounding box center [182, 84] width 365 height 169
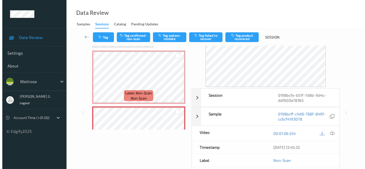
scroll to position [523, 0]
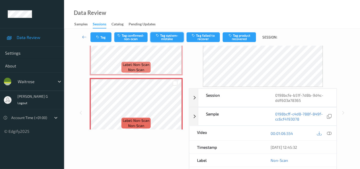
click at [168, 38] on button "Tag system-mistake" at bounding box center [167, 37] width 33 height 10
click at [101, 35] on button "Tag" at bounding box center [101, 37] width 21 height 10
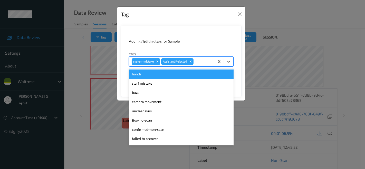
click at [202, 63] on div at bounding box center [202, 61] width 17 height 6
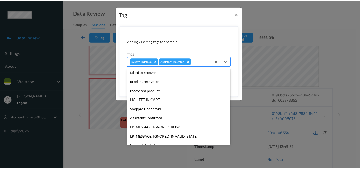
scroll to position [85, 0]
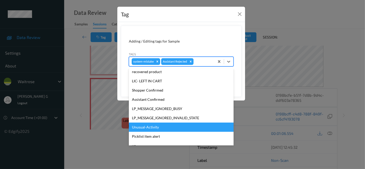
click at [155, 127] on div "Unusual-Activity" at bounding box center [181, 127] width 105 height 9
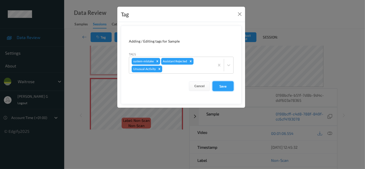
click at [221, 83] on button "Save" at bounding box center [222, 86] width 21 height 10
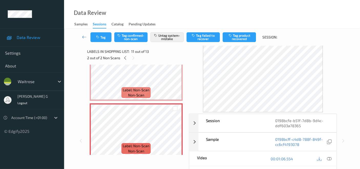
scroll to position [0, 0]
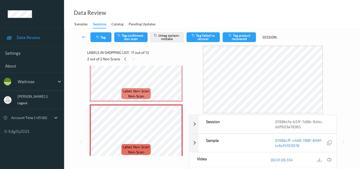
click at [75, 53] on div "Session 0198bcfe-b51f-7d8b-9d4c-ddf603a78365 Session ID 0198bcfe-b51f-7d8b-9d4c…" at bounding box center [212, 142] width 275 height 192
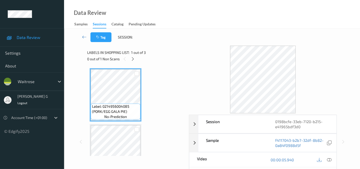
click at [171, 45] on div "Tag Session:" at bounding box center [212, 37] width 275 height 17
click at [131, 59] on icon at bounding box center [133, 59] width 4 height 5
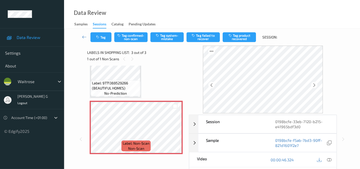
click at [135, 56] on div "1 out of 1 Non Scans" at bounding box center [136, 59] width 98 height 6
click at [129, 59] on div at bounding box center [132, 59] width 6 height 6
click at [132, 60] on icon at bounding box center [132, 59] width 4 height 5
click at [125, 60] on icon at bounding box center [124, 59] width 4 height 5
click at [330, 160] on icon at bounding box center [329, 159] width 5 height 5
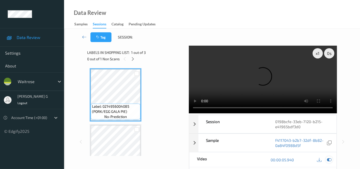
click at [330, 159] on icon at bounding box center [329, 159] width 5 height 5
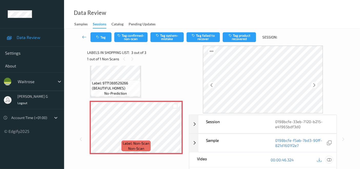
click at [329, 161] on icon at bounding box center [329, 159] width 5 height 5
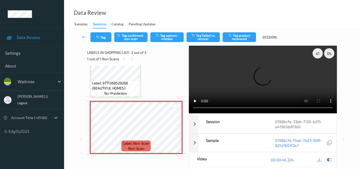
scroll to position [43, 0]
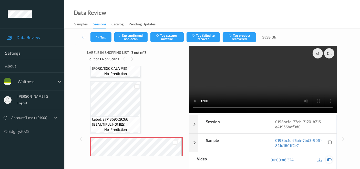
click at [331, 158] on icon at bounding box center [329, 159] width 5 height 5
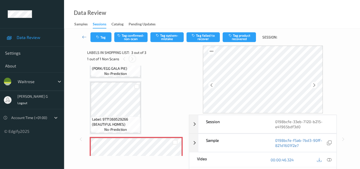
click at [132, 60] on icon at bounding box center [132, 59] width 4 height 5
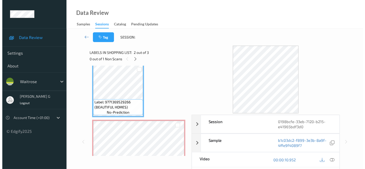
scroll to position [72, 0]
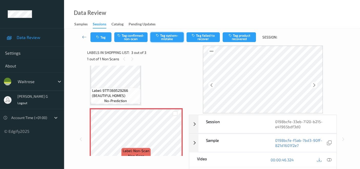
click at [165, 36] on button "Tag system-mistake" at bounding box center [167, 37] width 33 height 10
click at [102, 37] on button "Tag" at bounding box center [101, 37] width 21 height 10
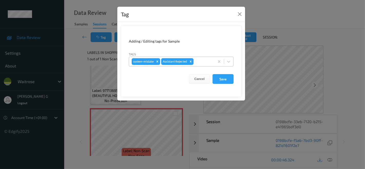
click at [201, 62] on div at bounding box center [202, 61] width 17 height 6
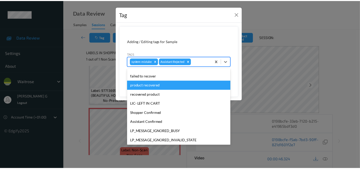
scroll to position [100, 0]
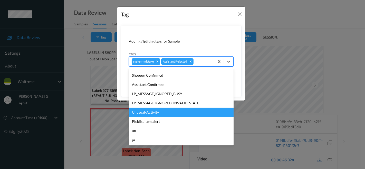
click at [150, 112] on div "Unusual-Activity" at bounding box center [181, 112] width 105 height 9
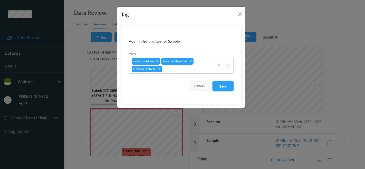
click at [220, 86] on button "Save" at bounding box center [222, 86] width 21 height 10
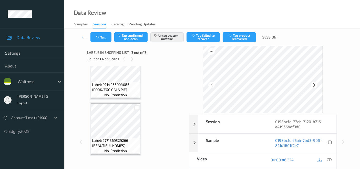
scroll to position [0, 0]
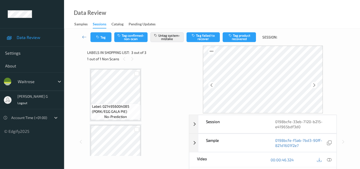
click at [349, 80] on div "Session 0198bcfe-33eb-7120-b215-e41965bdf3d0 Session ID 0198bcfe-33eb-7120-b215…" at bounding box center [212, 142] width 275 height 192
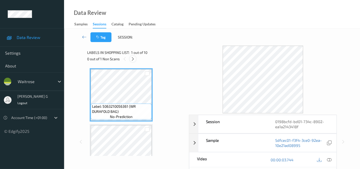
click at [134, 60] on icon at bounding box center [133, 59] width 4 height 5
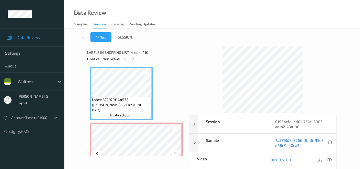
scroll to position [170, 0]
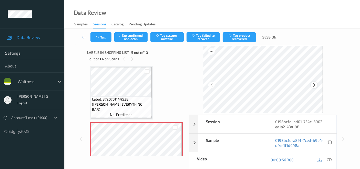
click at [316, 83] on icon at bounding box center [314, 85] width 4 height 5
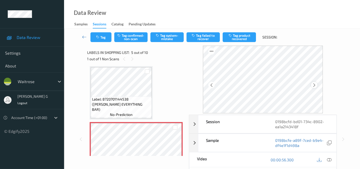
click at [316, 83] on icon at bounding box center [314, 85] width 4 height 5
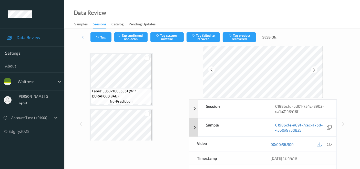
scroll to position [28, 0]
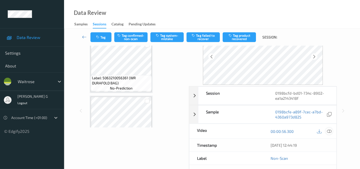
click at [330, 131] on icon at bounding box center [329, 131] width 5 height 5
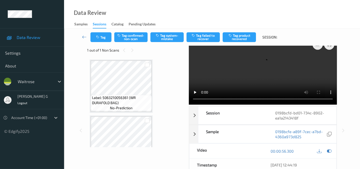
scroll to position [0, 0]
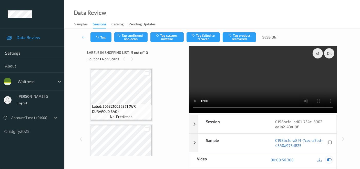
click at [331, 158] on icon at bounding box center [329, 159] width 5 height 5
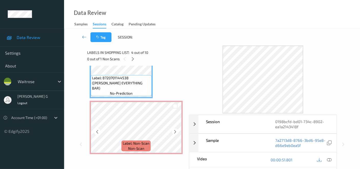
scroll to position [199, 0]
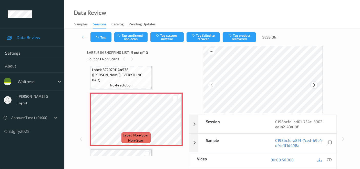
click at [316, 84] on icon at bounding box center [314, 85] width 4 height 5
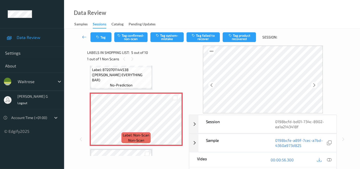
click at [316, 84] on icon at bounding box center [314, 85] width 4 height 5
click at [331, 159] on icon at bounding box center [329, 159] width 5 height 5
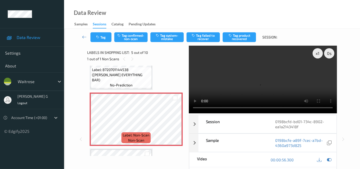
click at [318, 71] on video at bounding box center [263, 80] width 148 height 68
click at [330, 158] on icon at bounding box center [329, 159] width 5 height 5
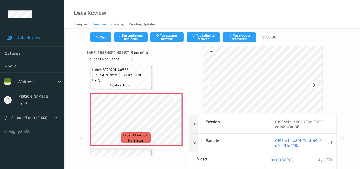
click at [332, 159] on icon at bounding box center [329, 159] width 5 height 5
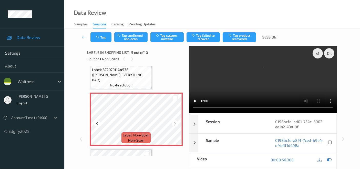
scroll to position [256, 0]
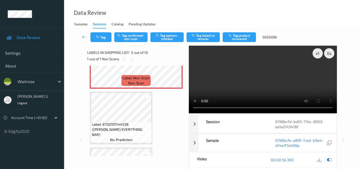
click at [330, 162] on div at bounding box center [329, 159] width 7 height 7
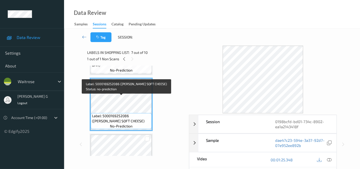
scroll to position [313, 0]
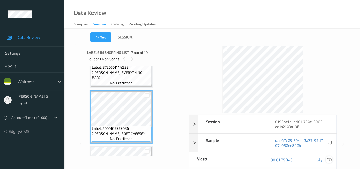
click at [329, 159] on icon at bounding box center [329, 159] width 5 height 5
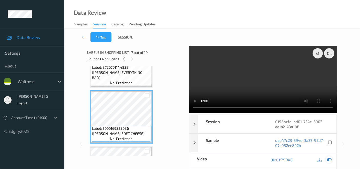
click at [329, 158] on icon at bounding box center [329, 159] width 5 height 5
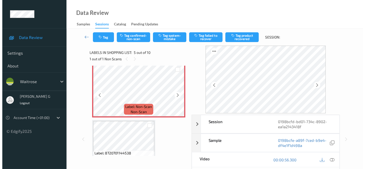
scroll to position [199, 0]
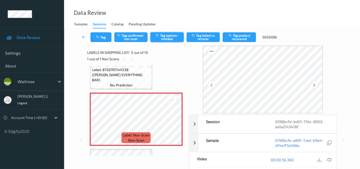
click at [165, 37] on button "Tag system-mistake" at bounding box center [167, 37] width 33 height 10
click at [102, 34] on button "Tag" at bounding box center [101, 37] width 21 height 10
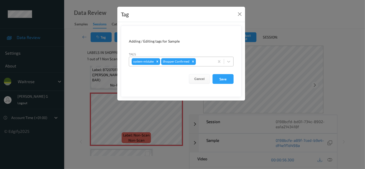
click at [204, 61] on div at bounding box center [204, 61] width 15 height 6
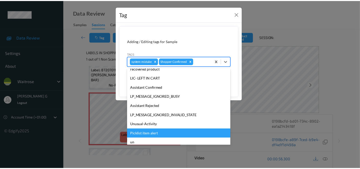
scroll to position [100, 0]
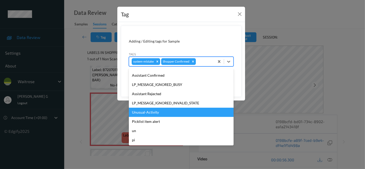
click at [150, 113] on div "Unusual-Activity" at bounding box center [181, 112] width 105 height 9
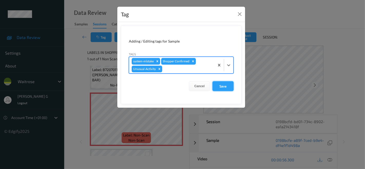
click at [223, 88] on button "Save" at bounding box center [222, 86] width 21 height 10
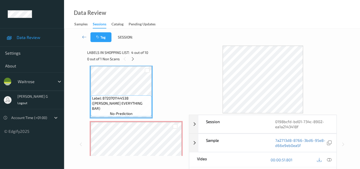
scroll to position [199, 0]
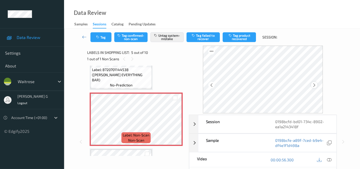
click at [316, 85] on icon at bounding box center [314, 85] width 4 height 5
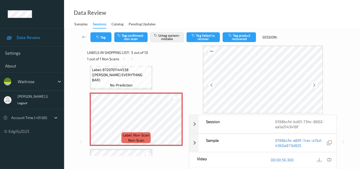
click at [316, 85] on icon at bounding box center [314, 85] width 4 height 5
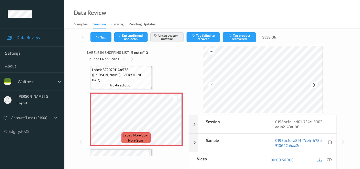
click at [316, 85] on icon at bounding box center [314, 85] width 4 height 5
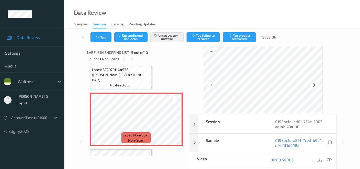
click at [316, 85] on icon at bounding box center [314, 85] width 4 height 5
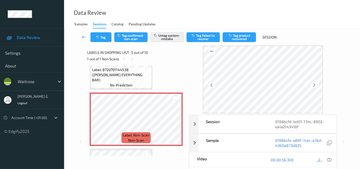
click at [316, 85] on icon at bounding box center [314, 85] width 4 height 5
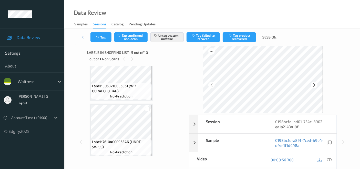
scroll to position [0, 0]
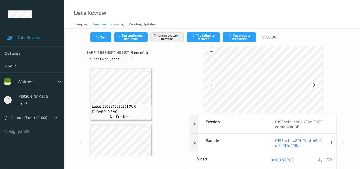
click at [124, 58] on icon at bounding box center [124, 59] width 4 height 5
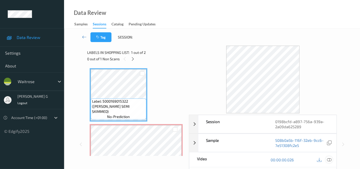
click at [329, 158] on icon at bounding box center [329, 159] width 5 height 5
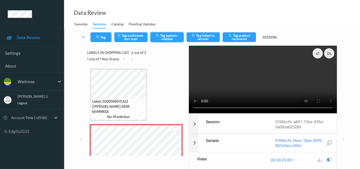
click at [164, 35] on button "Tag system-mistake" at bounding box center [167, 37] width 33 height 10
click at [331, 157] on icon at bounding box center [329, 159] width 5 height 5
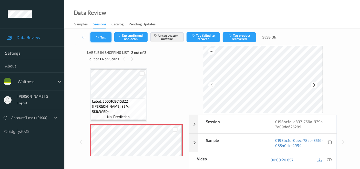
click at [98, 37] on icon "button" at bounding box center [98, 37] width 4 height 4
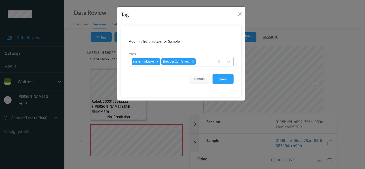
click at [157, 62] on icon "Remove system-mistake" at bounding box center [157, 62] width 2 height 2
click at [61, 101] on div "Tag Adding / Editing tags for Sample Tags Shopper Confirmed Cancel Save" at bounding box center [182, 84] width 365 height 169
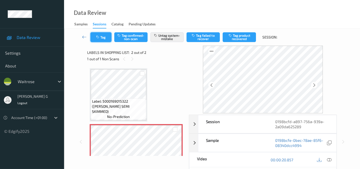
click at [104, 38] on button "Tag" at bounding box center [101, 37] width 21 height 10
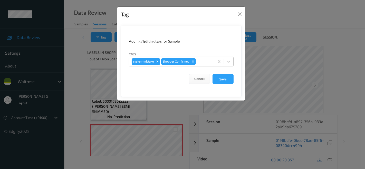
click at [202, 62] on div at bounding box center [204, 61] width 15 height 6
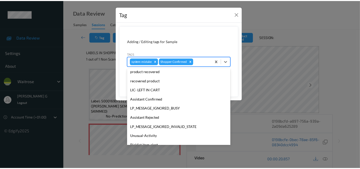
scroll to position [100, 0]
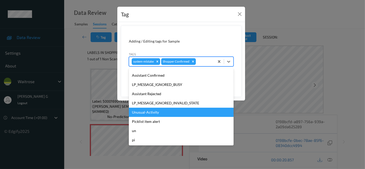
click at [146, 113] on div "Unusual-Activity" at bounding box center [181, 112] width 105 height 9
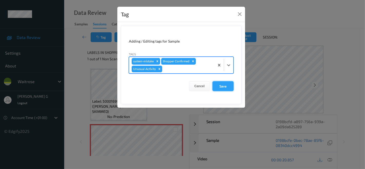
click at [222, 87] on button "Save" at bounding box center [222, 86] width 21 height 10
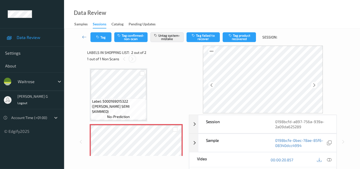
click at [134, 60] on icon at bounding box center [132, 59] width 4 height 5
click at [128, 125] on div "Label: Non-Scan non-scan" at bounding box center [136, 150] width 93 height 53
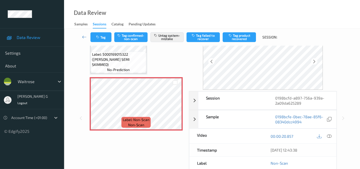
scroll to position [0, 0]
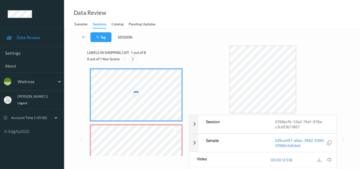
click at [134, 62] on div at bounding box center [133, 59] width 6 height 6
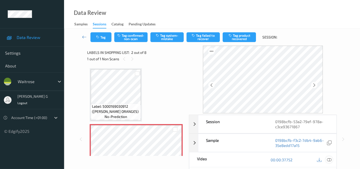
click at [329, 159] on icon at bounding box center [329, 159] width 5 height 5
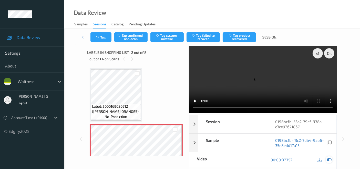
click at [330, 158] on icon at bounding box center [329, 159] width 5 height 5
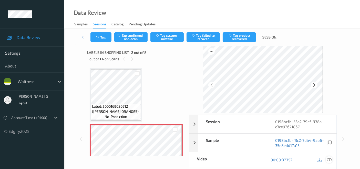
click at [328, 160] on icon at bounding box center [329, 159] width 5 height 5
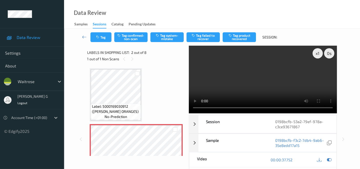
click at [72, 74] on div "Tag Tag confirmed-non-scan Tag system-mistake Tag failed to recover Tag product…" at bounding box center [212, 136] width 296 height 215
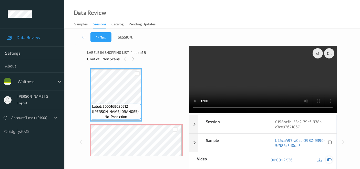
click at [330, 158] on icon at bounding box center [329, 159] width 5 height 5
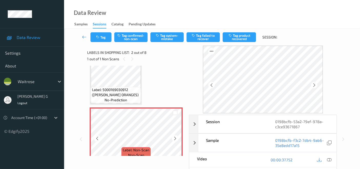
scroll to position [28, 0]
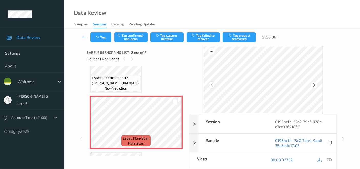
click at [215, 85] on div at bounding box center [212, 85] width 6 height 6
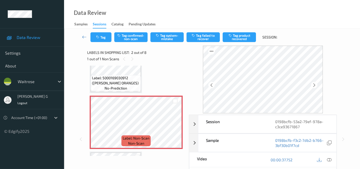
click at [215, 85] on div at bounding box center [212, 85] width 6 height 6
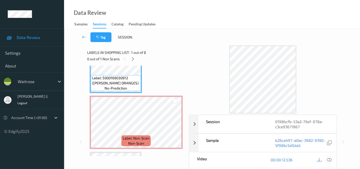
click at [331, 160] on icon at bounding box center [329, 159] width 5 height 5
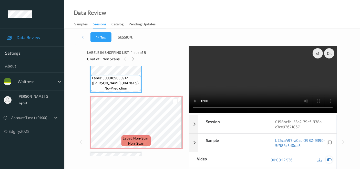
click at [330, 160] on icon at bounding box center [329, 159] width 5 height 5
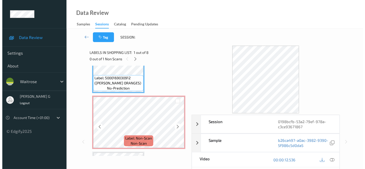
scroll to position [0, 0]
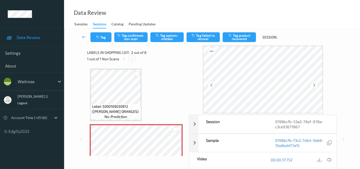
click at [133, 59] on icon at bounding box center [132, 59] width 4 height 5
click at [157, 36] on icon "button" at bounding box center [158, 36] width 4 height 4
click at [103, 38] on button "Tag" at bounding box center [101, 37] width 21 height 10
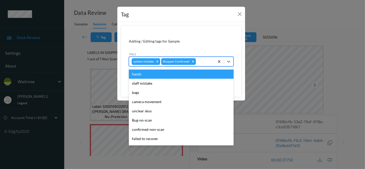
click at [199, 62] on div at bounding box center [204, 61] width 15 height 6
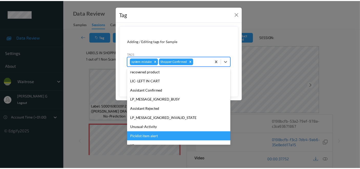
scroll to position [100, 0]
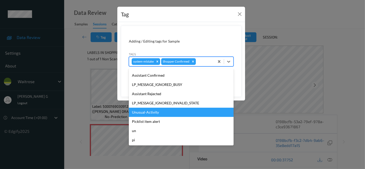
click at [148, 112] on div "Unusual-Activity" at bounding box center [181, 112] width 105 height 9
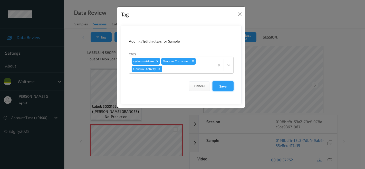
click at [226, 87] on button "Save" at bounding box center [222, 86] width 21 height 10
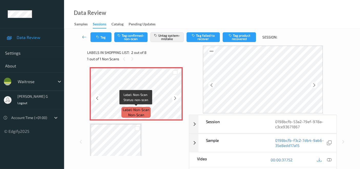
scroll to position [0, 0]
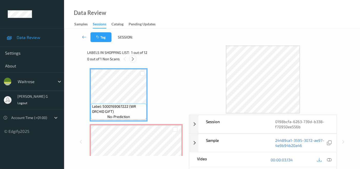
click at [134, 57] on icon at bounding box center [133, 59] width 4 height 5
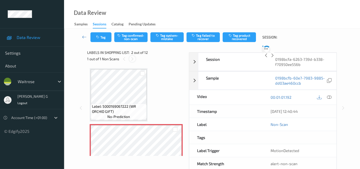
scroll to position [2, 0]
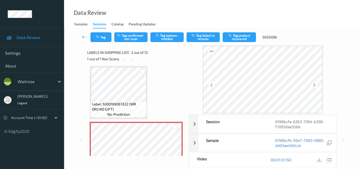
click at [332, 159] on icon at bounding box center [329, 159] width 5 height 5
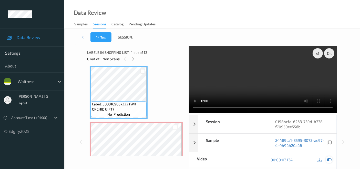
click at [331, 157] on icon at bounding box center [329, 159] width 5 height 5
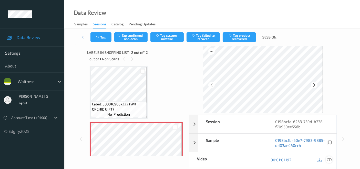
click at [330, 159] on icon at bounding box center [329, 159] width 5 height 5
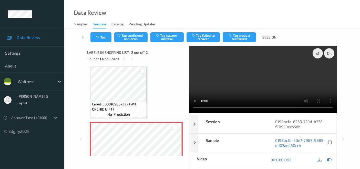
click at [329, 160] on icon at bounding box center [329, 159] width 5 height 5
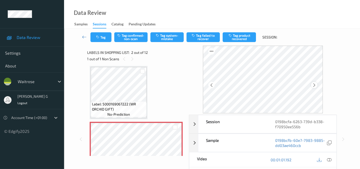
click at [317, 85] on icon at bounding box center [314, 85] width 4 height 5
click at [330, 160] on icon at bounding box center [329, 159] width 5 height 5
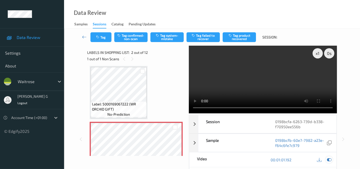
click at [331, 161] on icon at bounding box center [329, 159] width 5 height 5
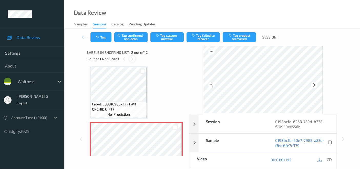
click at [132, 57] on icon at bounding box center [132, 59] width 4 height 5
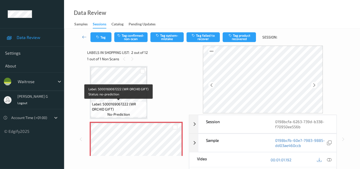
click at [132, 102] on span "Label: 5000169067222 (WR ORCHID GIFT)" at bounding box center [118, 107] width 53 height 10
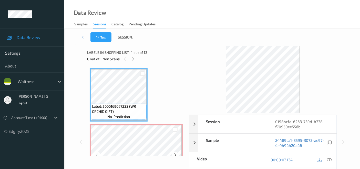
scroll to position [28, 0]
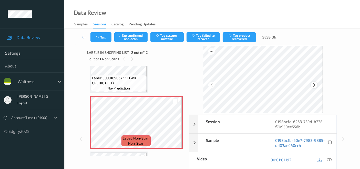
click at [315, 85] on icon at bounding box center [314, 85] width 4 height 5
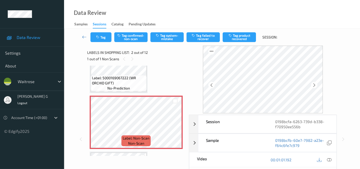
click at [315, 85] on icon at bounding box center [314, 85] width 4 height 5
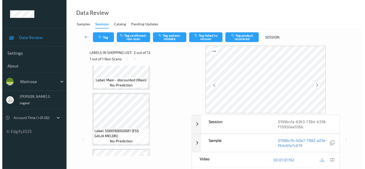
scroll to position [57, 0]
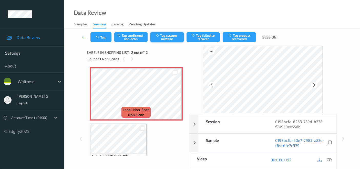
click at [174, 37] on button "Tag system-mistake" at bounding box center [167, 37] width 33 height 10
click at [98, 35] on icon "button" at bounding box center [98, 37] width 4 height 4
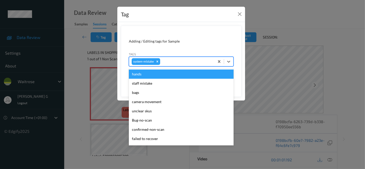
click at [181, 60] on div at bounding box center [186, 61] width 51 height 6
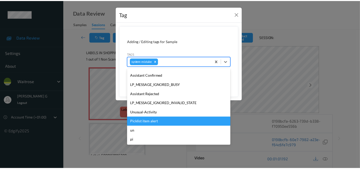
scroll to position [110, 0]
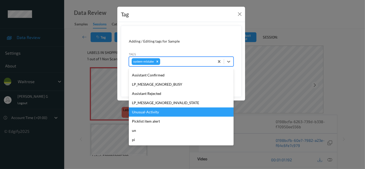
click at [144, 114] on div "Unusual-Activity" at bounding box center [181, 111] width 105 height 9
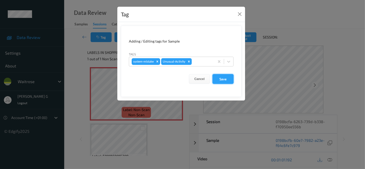
click at [223, 80] on button "Save" at bounding box center [222, 79] width 21 height 10
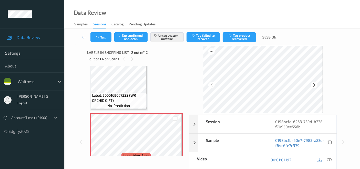
scroll to position [0, 0]
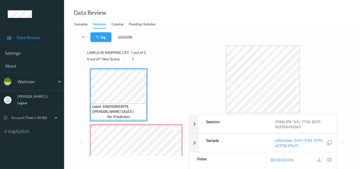
click at [133, 62] on div at bounding box center [133, 59] width 6 height 6
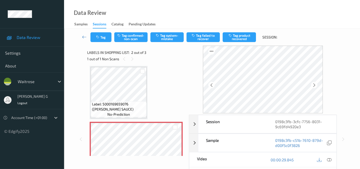
click at [84, 79] on div "Session 0198c3fb-3cfc-7756-8031-9c69fd4920e3 Session ID 0198c3fb-3cfc-7756-8031…" at bounding box center [212, 139] width 275 height 187
click at [328, 159] on icon at bounding box center [329, 159] width 5 height 5
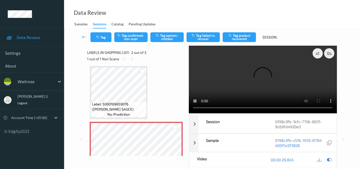
scroll to position [0, 0]
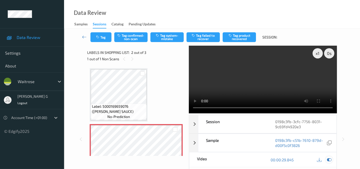
click at [330, 158] on icon at bounding box center [329, 159] width 5 height 5
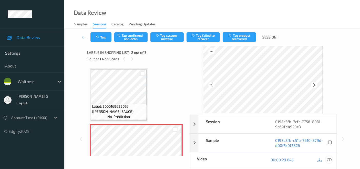
click at [331, 159] on icon at bounding box center [329, 159] width 5 height 5
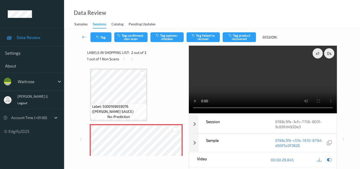
click at [329, 159] on icon at bounding box center [329, 159] width 5 height 5
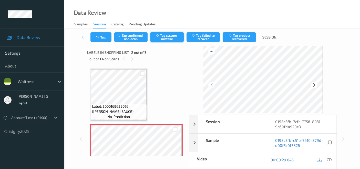
click at [165, 39] on button "Tag system-mistake" at bounding box center [167, 37] width 33 height 10
click at [101, 44] on div "Tag Tag confirmed-non-scan Untag system-mistake Tag failed to recover Tag produ…" at bounding box center [212, 37] width 275 height 17
click at [101, 39] on button "Tag" at bounding box center [101, 37] width 21 height 10
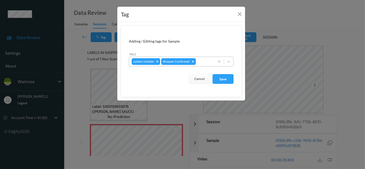
click at [199, 63] on div at bounding box center [204, 61] width 15 height 6
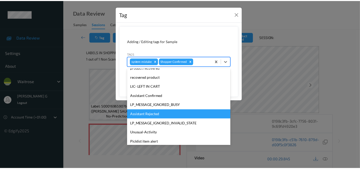
scroll to position [100, 0]
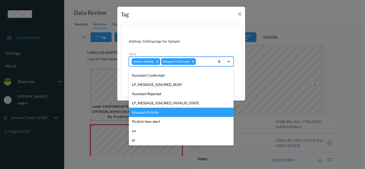
click at [137, 115] on div "Unusual-Activity" at bounding box center [181, 112] width 105 height 9
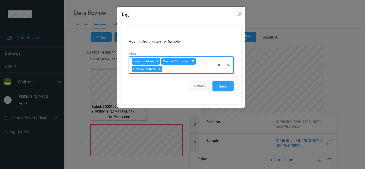
click at [222, 88] on button "Save" at bounding box center [222, 86] width 21 height 10
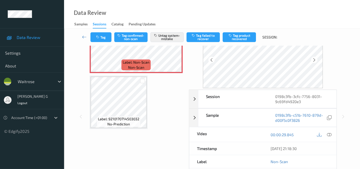
scroll to position [0, 0]
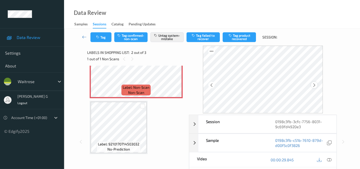
click at [316, 86] on icon at bounding box center [314, 85] width 4 height 5
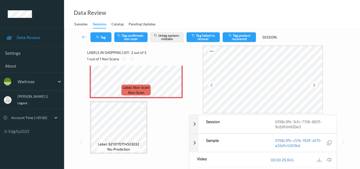
click at [316, 86] on icon at bounding box center [314, 85] width 4 height 5
click at [317, 84] on icon at bounding box center [314, 85] width 4 height 5
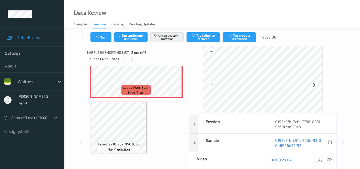
click at [317, 84] on icon at bounding box center [314, 85] width 4 height 5
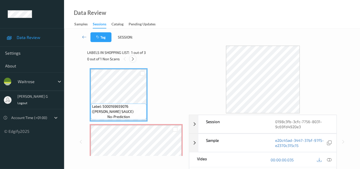
click at [132, 57] on icon at bounding box center [133, 59] width 4 height 5
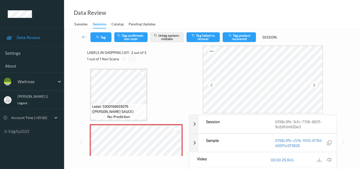
scroll to position [2, 0]
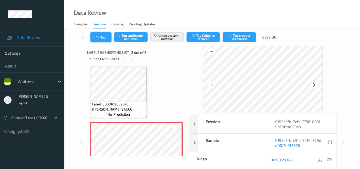
click at [104, 38] on button "Tag" at bounding box center [101, 37] width 21 height 10
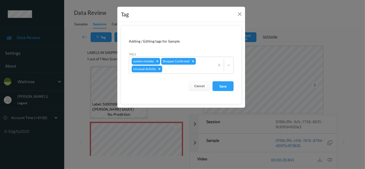
click at [70, 90] on div "Tag Adding / Editing tags for Sample Tags system-mistake Shopper Confirmed Unus…" at bounding box center [182, 84] width 365 height 169
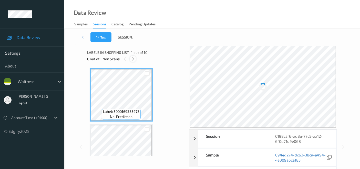
click at [133, 58] on icon at bounding box center [133, 59] width 4 height 5
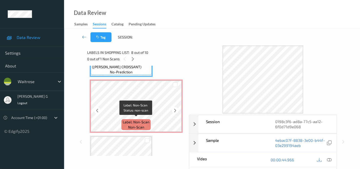
scroll to position [437, 0]
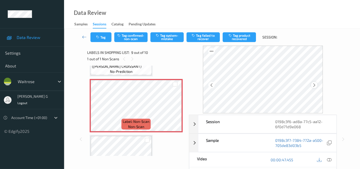
click at [316, 83] on icon at bounding box center [314, 85] width 4 height 5
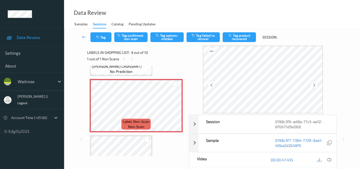
click at [316, 83] on icon at bounding box center [314, 85] width 4 height 5
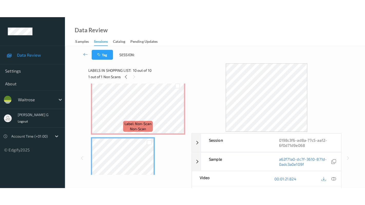
scroll to position [441, 0]
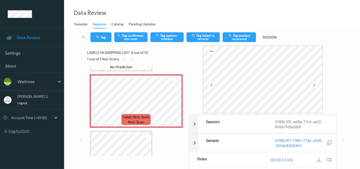
click at [329, 158] on icon at bounding box center [329, 159] width 5 height 5
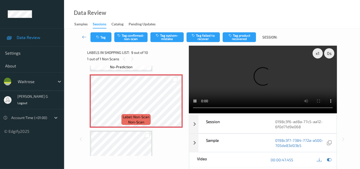
scroll to position [433, 0]
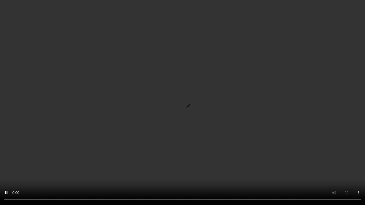
click at [231, 169] on video at bounding box center [182, 102] width 365 height 205
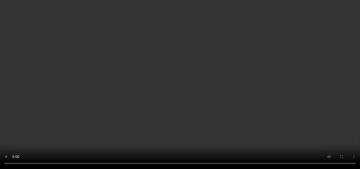
scroll to position [441, 0]
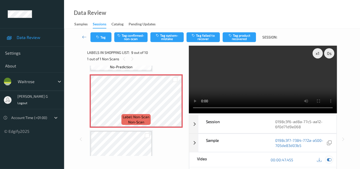
click at [330, 158] on icon at bounding box center [329, 159] width 5 height 5
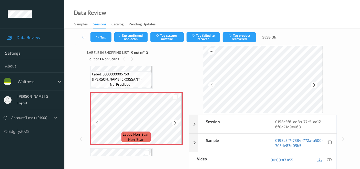
scroll to position [412, 0]
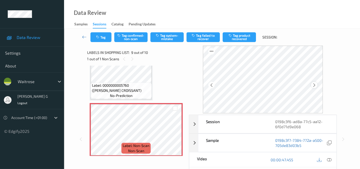
click at [317, 85] on icon at bounding box center [314, 85] width 4 height 5
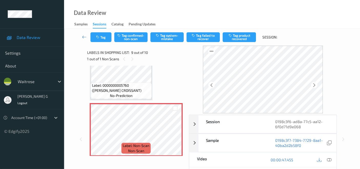
click at [317, 85] on icon at bounding box center [314, 85] width 4 height 5
click at [212, 85] on icon at bounding box center [212, 85] width 4 height 5
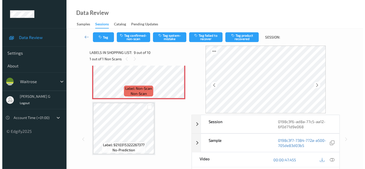
scroll to position [441, 0]
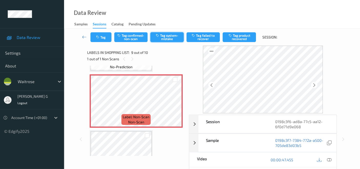
click at [176, 36] on button "Tag system-mistake" at bounding box center [167, 37] width 33 height 10
click at [100, 36] on icon "button" at bounding box center [98, 37] width 4 height 4
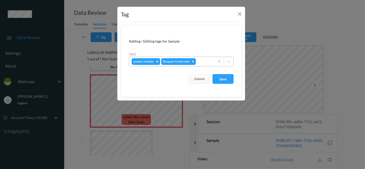
click at [203, 64] on div at bounding box center [204, 61] width 15 height 6
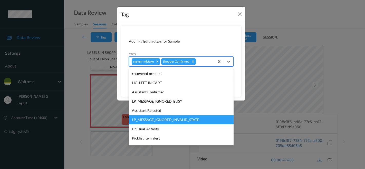
scroll to position [100, 0]
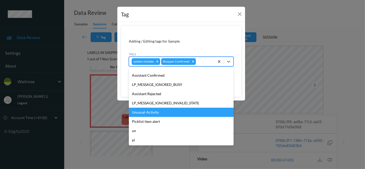
click at [144, 112] on div "Unusual-Activity" at bounding box center [181, 112] width 105 height 9
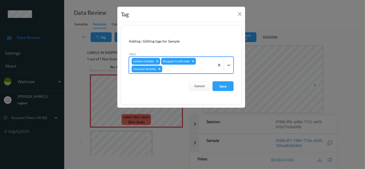
click at [171, 69] on div at bounding box center [187, 69] width 49 height 6
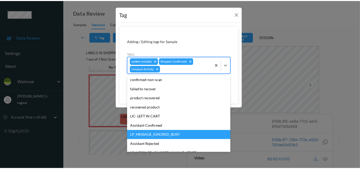
scroll to position [91, 0]
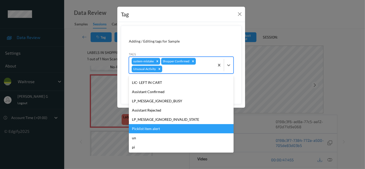
click at [145, 128] on div "Picklist item alert" at bounding box center [181, 128] width 105 height 9
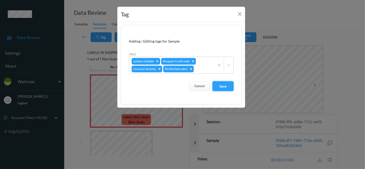
click at [224, 85] on button "Save" at bounding box center [222, 86] width 21 height 10
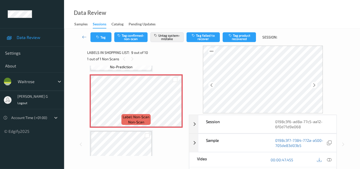
click at [80, 80] on div "Session 0198c3f6-ad8a-77c5-aa12-6f0d71d9e068 Session ID 0198c3f6-ad8a-77c5-aa12…" at bounding box center [212, 144] width 275 height 197
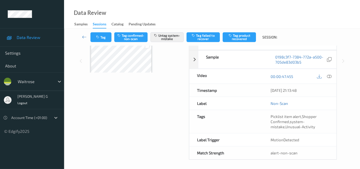
scroll to position [0, 0]
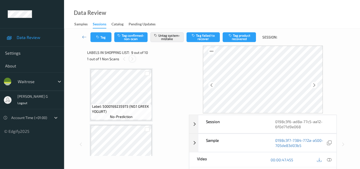
click at [132, 59] on icon at bounding box center [132, 59] width 4 height 5
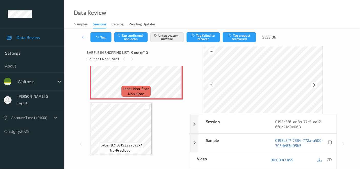
scroll to position [470, 0]
click at [101, 38] on button "Tag" at bounding box center [101, 37] width 21 height 10
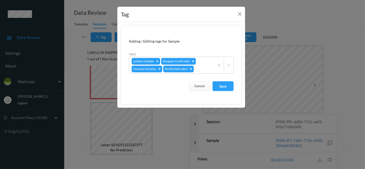
click at [76, 80] on div "Tag Adding / Editing tags for Sample Tags system-mistake Shopper Confirmed Unus…" at bounding box center [182, 84] width 365 height 169
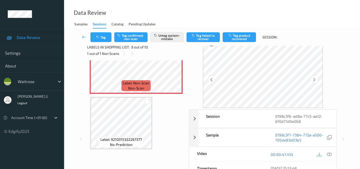
scroll to position [0, 0]
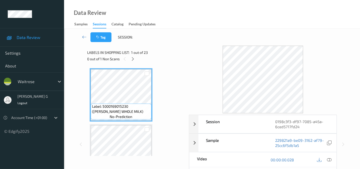
click at [185, 12] on div "Data Review Samples Sessions Catalog Pending Updates" at bounding box center [212, 14] width 296 height 29
click at [133, 61] on icon at bounding box center [133, 59] width 4 height 5
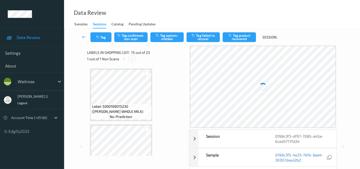
scroll to position [727, 0]
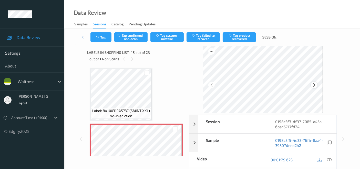
click at [315, 84] on icon at bounding box center [314, 85] width 4 height 5
click at [211, 84] on icon at bounding box center [212, 85] width 4 height 5
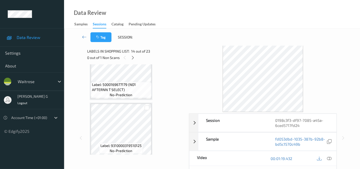
scroll to position [0, 0]
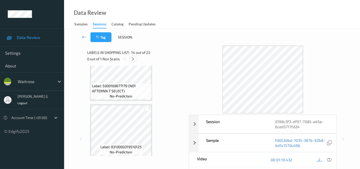
click at [132, 58] on icon at bounding box center [133, 59] width 4 height 5
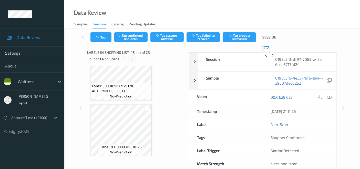
scroll to position [727, 0]
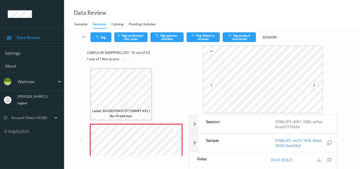
click at [314, 87] on icon at bounding box center [314, 85] width 4 height 5
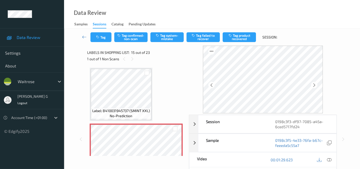
click at [314, 87] on icon at bounding box center [314, 85] width 4 height 5
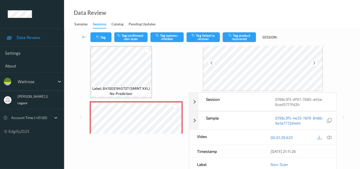
scroll to position [0, 0]
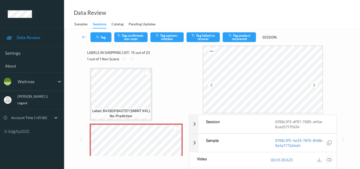
click at [329, 160] on icon at bounding box center [329, 159] width 5 height 5
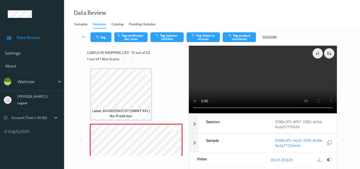
click at [331, 159] on icon at bounding box center [329, 159] width 5 height 5
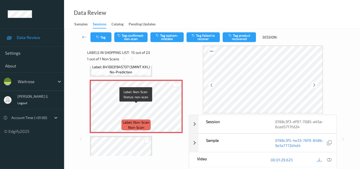
scroll to position [727, 0]
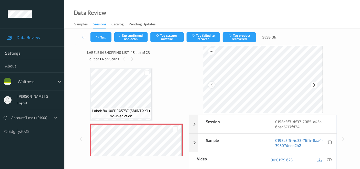
click at [214, 85] on icon at bounding box center [212, 85] width 4 height 5
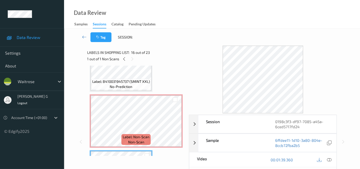
scroll to position [756, 0]
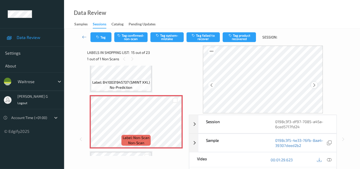
click at [315, 85] on icon at bounding box center [314, 85] width 4 height 5
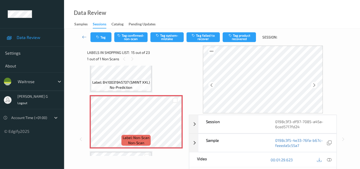
click at [315, 85] on icon at bounding box center [314, 85] width 4 height 5
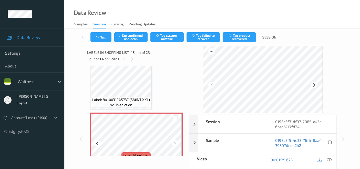
scroll to position [767, 0]
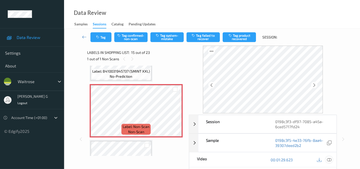
click at [330, 159] on icon at bounding box center [329, 159] width 5 height 5
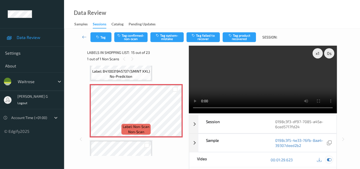
click at [330, 159] on icon at bounding box center [329, 159] width 5 height 5
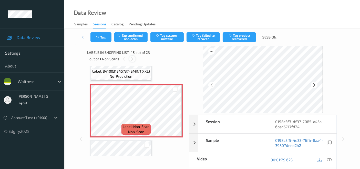
click at [131, 59] on icon at bounding box center [132, 59] width 4 height 5
click at [167, 39] on button "Tag system-mistake" at bounding box center [167, 37] width 33 height 10
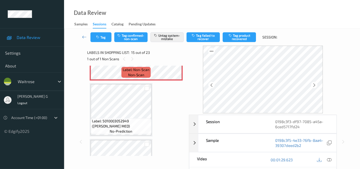
scroll to position [795, 0]
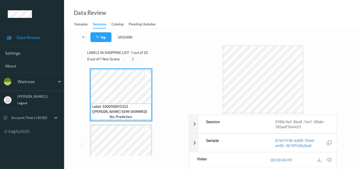
click at [136, 57] on div at bounding box center [133, 59] width 6 height 6
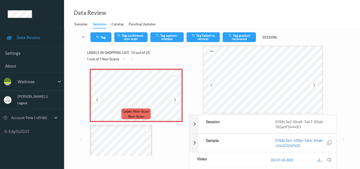
scroll to position [672, 0]
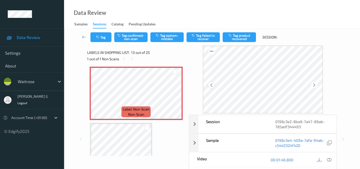
click at [213, 86] on icon at bounding box center [212, 85] width 4 height 5
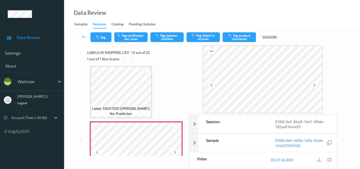
scroll to position [616, 0]
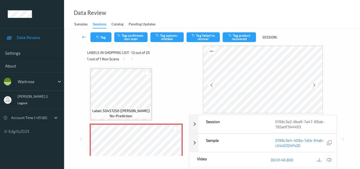
click at [332, 159] on div at bounding box center [329, 159] width 7 height 7
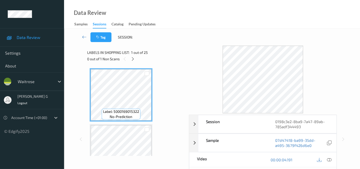
click at [154, 63] on div "Labels in shopping list: 1 out of 25 0 out of 1 Non Scans" at bounding box center [136, 56] width 98 height 20
click at [133, 59] on icon at bounding box center [133, 59] width 4 height 5
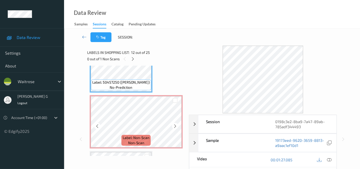
scroll to position [672, 0]
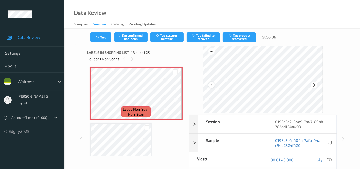
click at [213, 85] on icon at bounding box center [212, 85] width 4 height 5
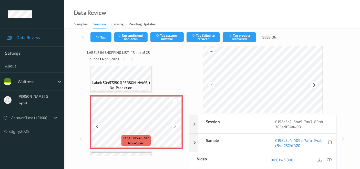
scroll to position [587, 0]
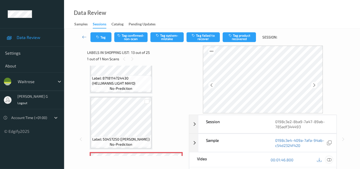
click at [330, 158] on icon at bounding box center [329, 159] width 5 height 5
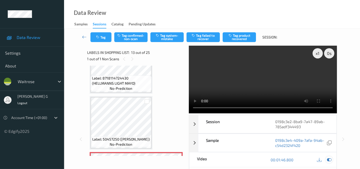
click at [329, 159] on icon at bounding box center [329, 159] width 5 height 5
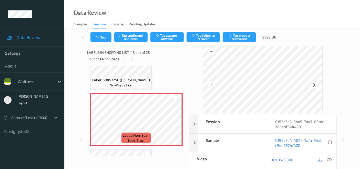
scroll to position [644, 0]
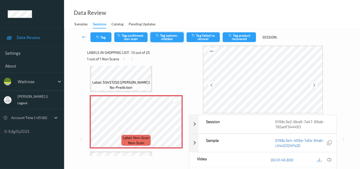
click at [172, 37] on button "Tag system-mistake" at bounding box center [167, 37] width 33 height 10
click at [103, 37] on button "Tag" at bounding box center [101, 37] width 21 height 10
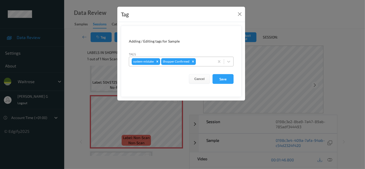
click at [205, 62] on div at bounding box center [204, 61] width 15 height 6
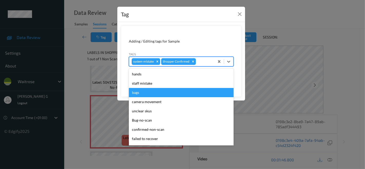
click at [139, 95] on div "bags" at bounding box center [181, 92] width 105 height 9
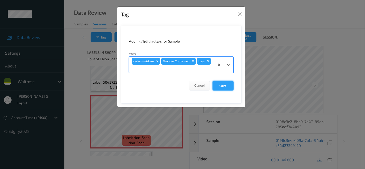
click at [223, 81] on button "Save" at bounding box center [222, 86] width 21 height 10
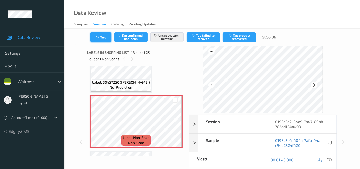
click at [100, 37] on icon "button" at bounding box center [98, 37] width 4 height 4
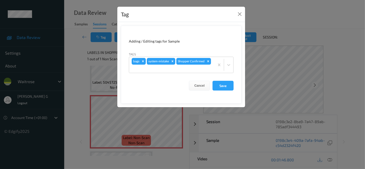
click at [73, 101] on div "Tag Adding / Editing tags for Sample Tags bags system-mistake Shopper Confirmed…" at bounding box center [182, 84] width 365 height 169
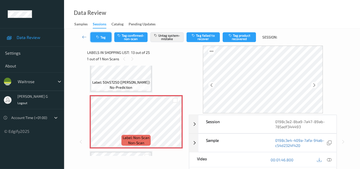
click at [94, 39] on button "Tag" at bounding box center [101, 37] width 21 height 10
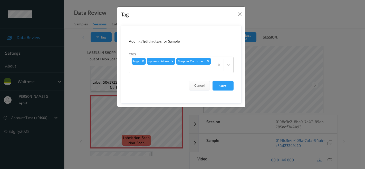
click at [77, 94] on div "Tag Adding / Editing tags for Sample Tags bags system-mistake Shopper Confirmed…" at bounding box center [182, 84] width 365 height 169
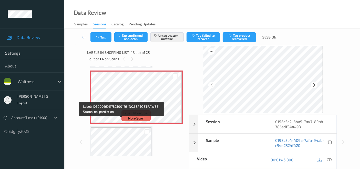
scroll to position [650, 0]
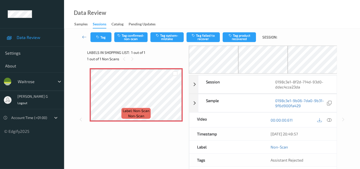
click at [185, 8] on div "Data Review Samples Sessions Catalog Pending Updates" at bounding box center [212, 14] width 296 height 29
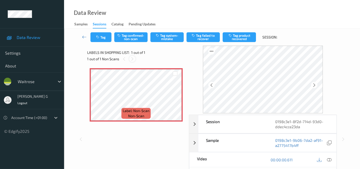
click at [132, 60] on icon at bounding box center [132, 59] width 4 height 5
click at [328, 160] on icon at bounding box center [329, 159] width 5 height 5
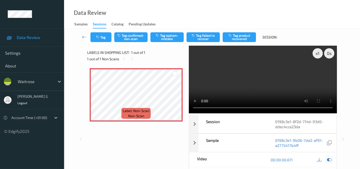
click at [328, 161] on icon at bounding box center [329, 159] width 5 height 5
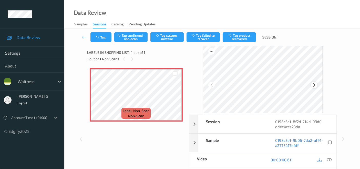
click at [316, 86] on icon at bounding box center [314, 85] width 4 height 5
click at [329, 158] on icon at bounding box center [329, 159] width 5 height 5
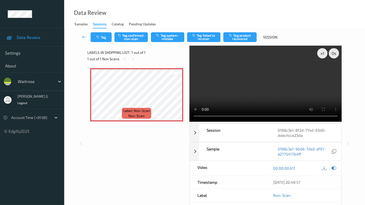
click at [189, 122] on video at bounding box center [265, 84] width 152 height 76
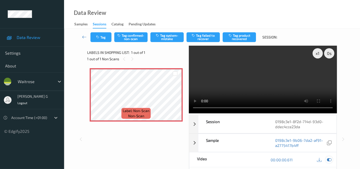
click at [328, 159] on icon at bounding box center [329, 159] width 5 height 5
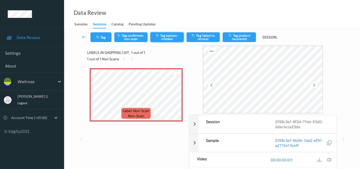
click at [167, 38] on button "Tag system-mistake" at bounding box center [167, 37] width 33 height 10
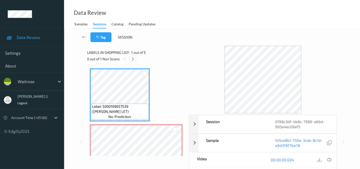
click at [134, 58] on icon at bounding box center [133, 59] width 4 height 5
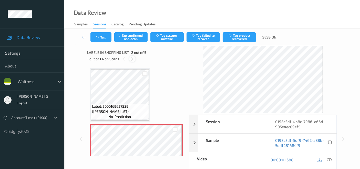
click at [130, 59] on icon at bounding box center [132, 59] width 4 height 5
click at [330, 158] on icon at bounding box center [329, 159] width 5 height 5
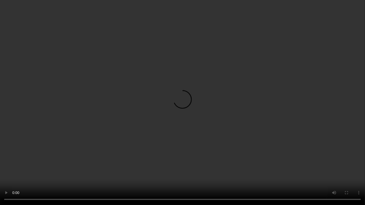
click at [0, 169] on video at bounding box center [182, 102] width 365 height 205
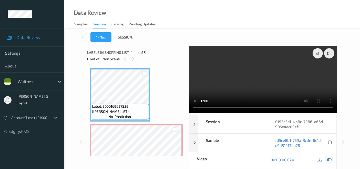
click at [331, 158] on icon at bounding box center [329, 159] width 5 height 5
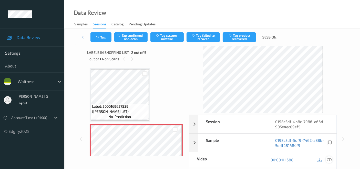
click at [330, 158] on icon at bounding box center [329, 159] width 5 height 5
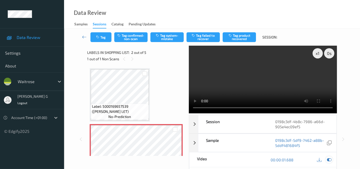
click at [328, 161] on icon at bounding box center [329, 159] width 5 height 5
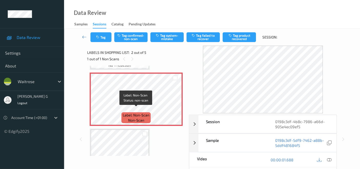
scroll to position [57, 0]
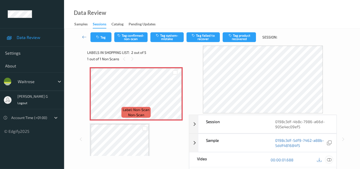
click at [329, 160] on icon at bounding box center [329, 159] width 5 height 5
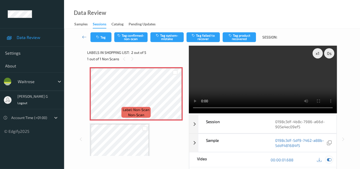
click at [331, 159] on icon at bounding box center [329, 159] width 5 height 5
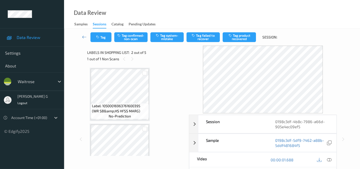
scroll to position [114, 0]
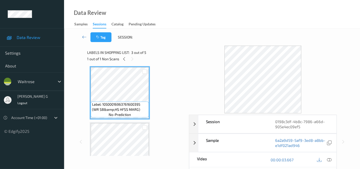
click at [329, 159] on icon at bounding box center [329, 159] width 5 height 5
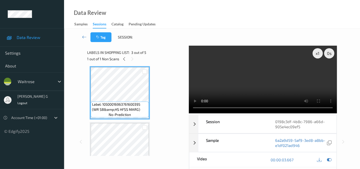
click at [185, 108] on div "x 1 0 s Session 0198c3df-4b8c-7986-a66d-905e4ec09ef5 Session ID 0198c3df-4b8c-7…" at bounding box center [212, 142] width 250 height 192
click at [330, 159] on icon at bounding box center [329, 159] width 5 height 5
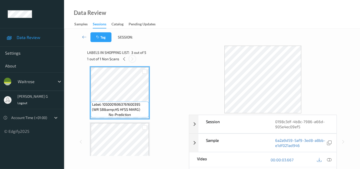
click at [132, 57] on icon at bounding box center [132, 59] width 4 height 5
click at [128, 59] on div "1 out of 1 Non Scans" at bounding box center [136, 59] width 98 height 6
click at [126, 60] on icon at bounding box center [124, 59] width 4 height 5
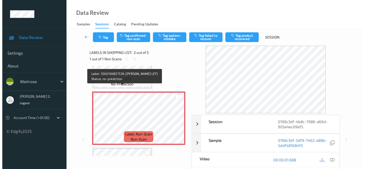
scroll to position [57, 0]
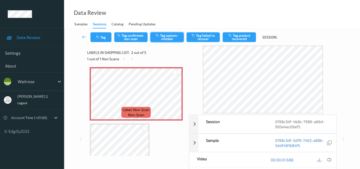
click at [168, 35] on button "Tag system-mistake" at bounding box center [167, 37] width 33 height 10
click at [100, 46] on div "Labels in shopping list: 2 out of 5 1 out of 1 Non Scans" at bounding box center [136, 56] width 98 height 20
click at [106, 38] on button "Tag" at bounding box center [101, 37] width 21 height 10
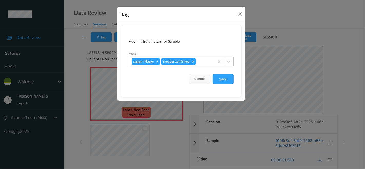
click at [199, 63] on div at bounding box center [204, 61] width 15 height 6
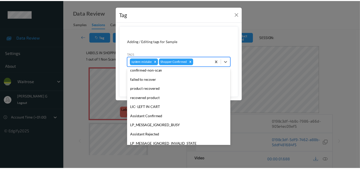
scroll to position [100, 0]
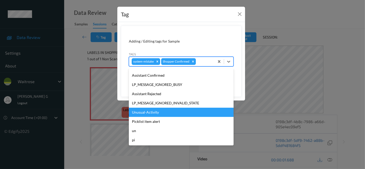
click at [147, 113] on div "Unusual-Activity" at bounding box center [181, 112] width 105 height 9
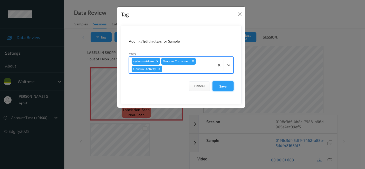
click at [222, 86] on button "Save" at bounding box center [222, 86] width 21 height 10
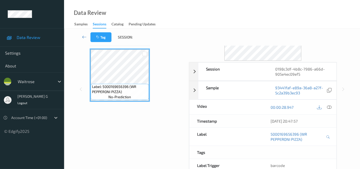
scroll to position [57, 0]
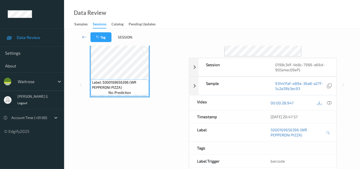
click at [124, 101] on div "Labels in shopping list: 5 out of 5 1 out of 1 Non Scans Label: 5000169657539 (…" at bounding box center [136, 85] width 98 height 192
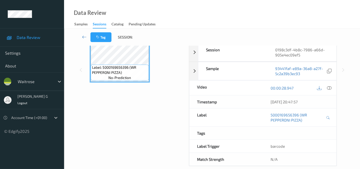
scroll to position [0, 0]
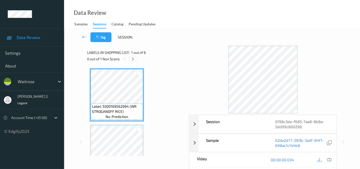
click at [131, 58] on icon at bounding box center [133, 59] width 4 height 5
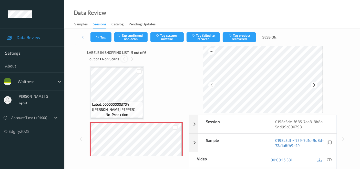
click at [124, 58] on icon at bounding box center [124, 59] width 4 height 5
click at [330, 159] on icon at bounding box center [329, 159] width 5 height 5
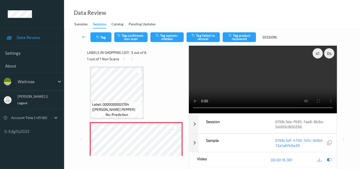
click at [331, 158] on icon at bounding box center [329, 159] width 5 height 5
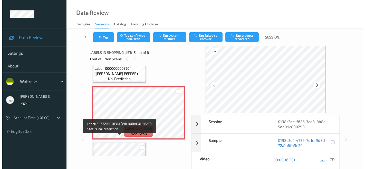
scroll to position [190, 0]
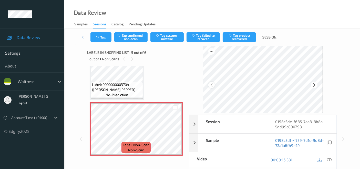
click at [211, 84] on icon at bounding box center [212, 85] width 4 height 5
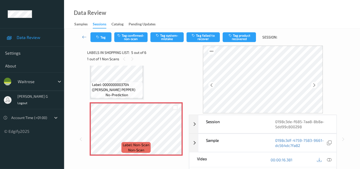
click at [211, 84] on icon at bounding box center [212, 85] width 4 height 5
click at [73, 89] on div "Tag Tag confirmed-non-scan Tag system-mistake Tag failed to recover Tag product…" at bounding box center [212, 136] width 296 height 215
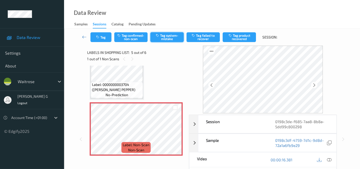
click at [171, 36] on button "Tag system-mistake" at bounding box center [167, 37] width 33 height 10
click at [102, 36] on button "Tag" at bounding box center [101, 37] width 21 height 10
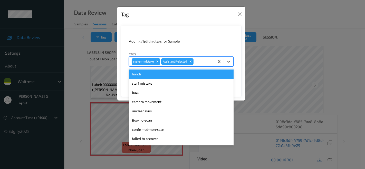
click at [201, 62] on div at bounding box center [202, 61] width 17 height 6
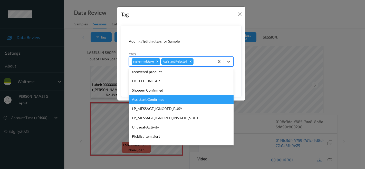
scroll to position [100, 0]
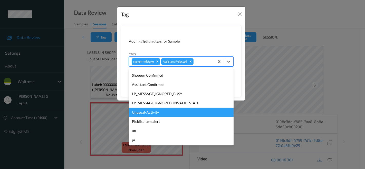
click at [139, 114] on div "Unusual-Activity" at bounding box center [181, 112] width 105 height 9
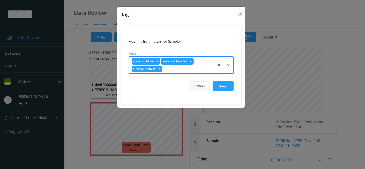
click at [188, 68] on div at bounding box center [187, 69] width 49 height 6
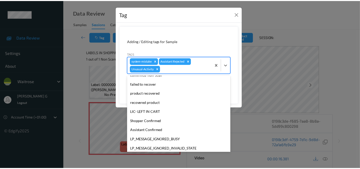
scroll to position [91, 0]
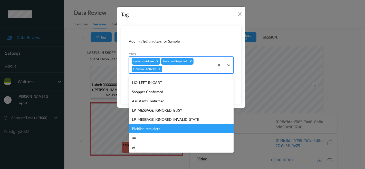
click at [139, 127] on div "Picklist item alert" at bounding box center [181, 128] width 105 height 9
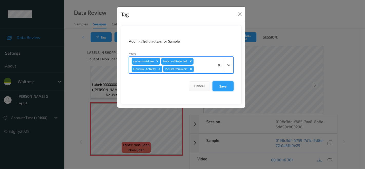
click at [221, 86] on button "Save" at bounding box center [222, 86] width 21 height 10
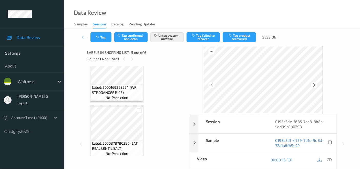
scroll to position [0, 0]
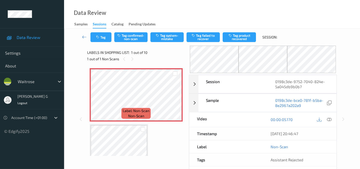
click at [163, 17] on div "Data Review Samples Sessions Catalog Pending Updates" at bounding box center [212, 14] width 296 height 29
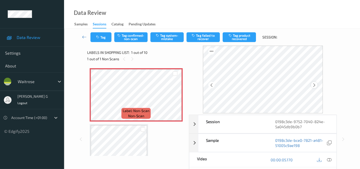
click at [314, 84] on icon at bounding box center [314, 85] width 4 height 5
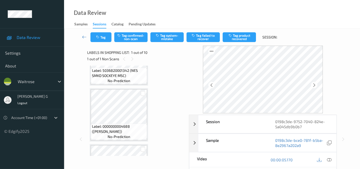
scroll to position [285, 0]
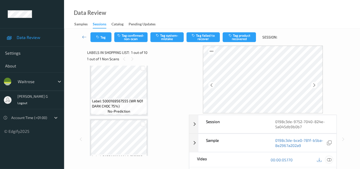
click at [331, 158] on icon at bounding box center [329, 159] width 5 height 5
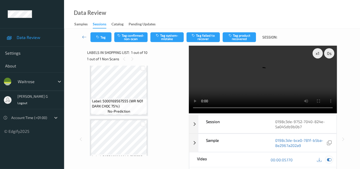
click at [328, 160] on icon at bounding box center [329, 159] width 5 height 5
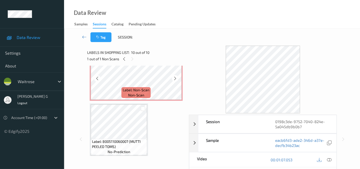
scroll to position [0, 0]
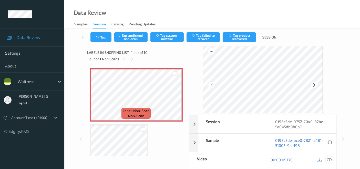
click at [331, 159] on icon at bounding box center [329, 159] width 5 height 5
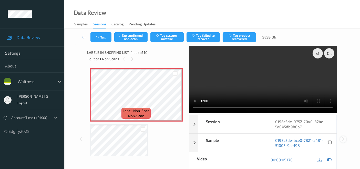
click at [342, 137] on icon at bounding box center [343, 139] width 4 height 5
click at [197, 70] on video at bounding box center [263, 80] width 148 height 68
click at [329, 158] on icon at bounding box center [329, 159] width 5 height 5
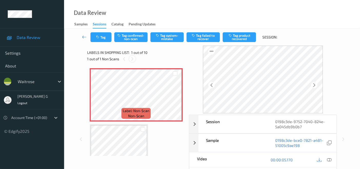
click at [133, 59] on icon at bounding box center [132, 59] width 4 height 5
click at [169, 37] on button "Tag system-mistake" at bounding box center [167, 37] width 33 height 10
click at [105, 39] on button "Tag" at bounding box center [101, 37] width 21 height 10
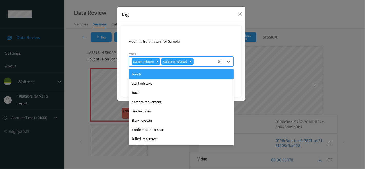
click at [203, 63] on div at bounding box center [202, 61] width 17 height 6
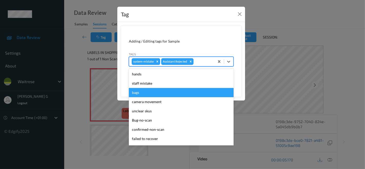
click at [135, 94] on div "bags" at bounding box center [181, 92] width 105 height 9
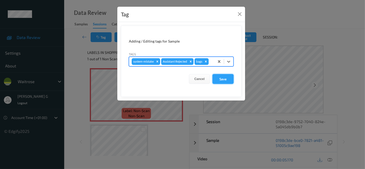
click at [223, 82] on button "Save" at bounding box center [222, 79] width 21 height 10
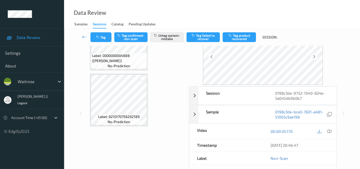
scroll to position [78, 0]
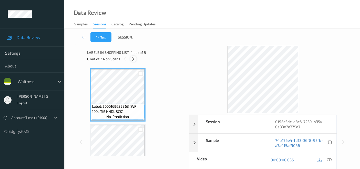
click at [134, 59] on icon at bounding box center [133, 59] width 4 height 5
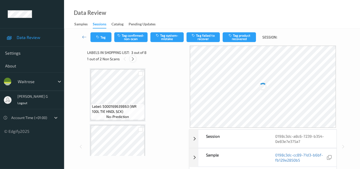
scroll to position [58, 0]
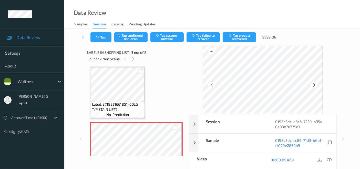
click at [89, 79] on div "Label: 5000169639863 (WR 100L TIE HNDL SCK) no-prediction Label: 8718951661851 …" at bounding box center [136, 111] width 98 height 90
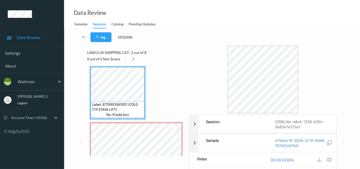
click at [333, 160] on div at bounding box center [329, 159] width 7 height 7
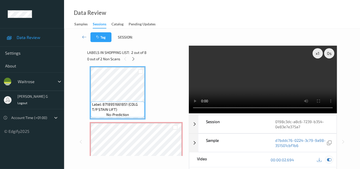
click at [331, 160] on icon at bounding box center [329, 159] width 5 height 5
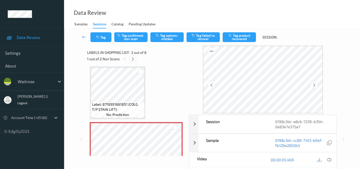
click at [134, 58] on icon at bounding box center [133, 59] width 4 height 5
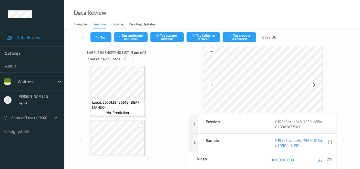
scroll to position [341, 0]
click at [317, 84] on icon at bounding box center [314, 85] width 4 height 5
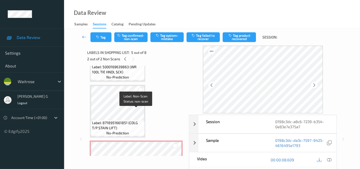
scroll to position [0, 0]
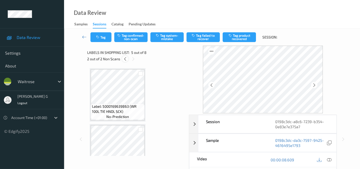
click at [126, 57] on icon at bounding box center [125, 59] width 4 height 5
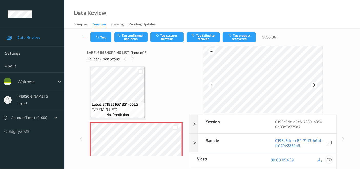
click at [330, 158] on icon at bounding box center [329, 159] width 5 height 5
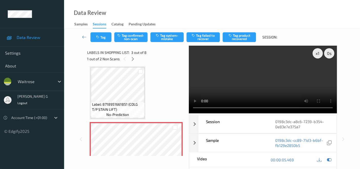
click at [319, 71] on video at bounding box center [263, 80] width 148 height 68
click at [331, 158] on icon at bounding box center [329, 159] width 5 height 5
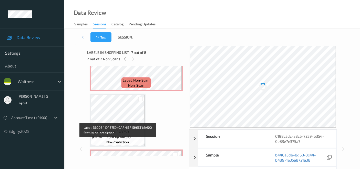
scroll to position [57, 0]
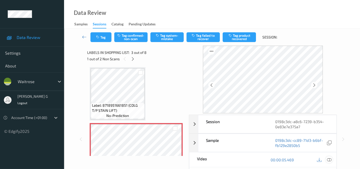
click at [329, 158] on icon at bounding box center [329, 159] width 5 height 5
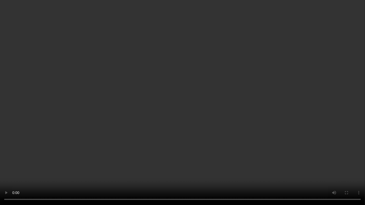
click at [253, 145] on video at bounding box center [182, 102] width 365 height 205
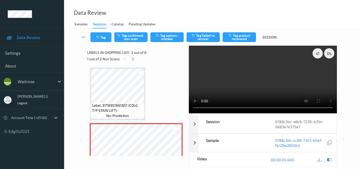
click at [331, 160] on icon at bounding box center [329, 159] width 5 height 5
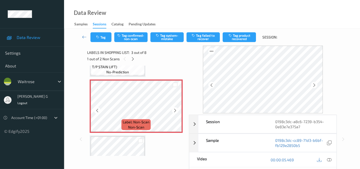
scroll to position [142, 0]
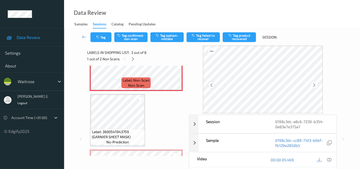
click at [213, 87] on div at bounding box center [212, 85] width 6 height 6
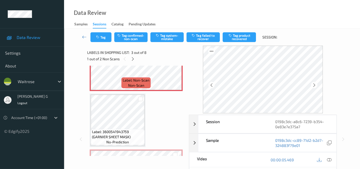
click at [213, 87] on div at bounding box center [212, 85] width 6 height 6
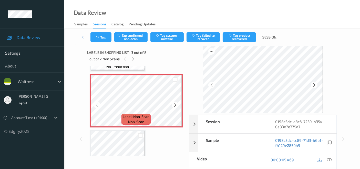
scroll to position [114, 0]
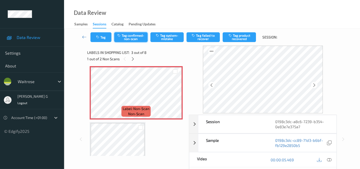
click at [138, 37] on button "Tag confirmed-non-scan" at bounding box center [130, 37] width 33 height 10
click at [238, 37] on button "Tag product recovered" at bounding box center [239, 37] width 33 height 10
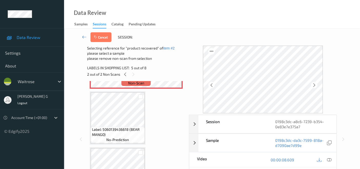
scroll to position [285, 0]
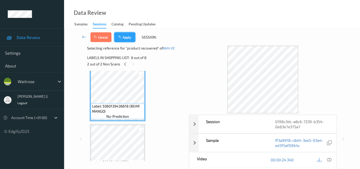
click at [126, 39] on button "Apply" at bounding box center [124, 37] width 21 height 10
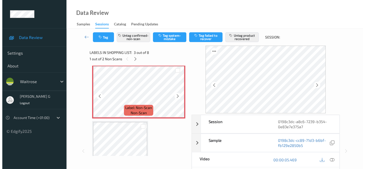
scroll to position [201, 0]
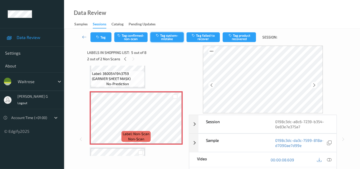
click at [173, 36] on button "Tag system-mistake" at bounding box center [167, 37] width 33 height 10
click at [101, 43] on div "Tag Tag confirmed-non-scan Untag system-mistake Tag failed to recover Tag produ…" at bounding box center [212, 37] width 275 height 17
click at [102, 38] on button "Tag" at bounding box center [101, 37] width 21 height 10
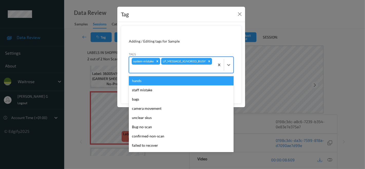
click at [172, 68] on div at bounding box center [172, 69] width 80 height 6
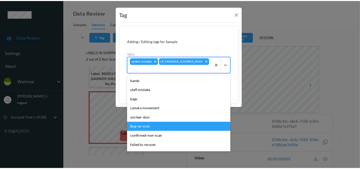
scroll to position [100, 0]
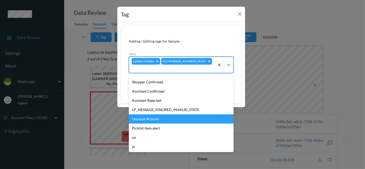
click at [144, 117] on div "Unusual-Activity" at bounding box center [181, 118] width 105 height 9
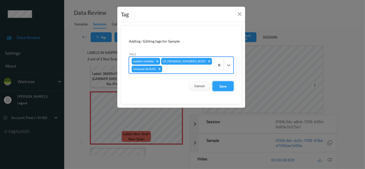
click at [226, 87] on button "Save" at bounding box center [222, 86] width 21 height 10
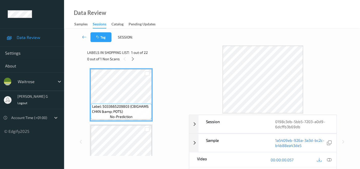
click at [171, 17] on div "Data Review Samples Sessions Catalog Pending Updates" at bounding box center [212, 14] width 296 height 29
click at [133, 58] on icon at bounding box center [133, 59] width 4 height 5
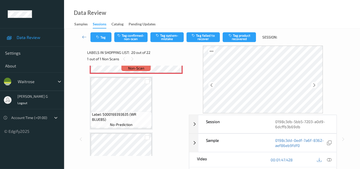
scroll to position [1053, 0]
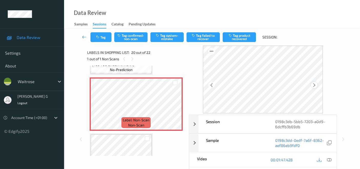
click at [315, 85] on icon at bounding box center [314, 85] width 4 height 5
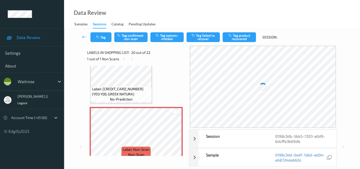
scroll to position [1025, 0]
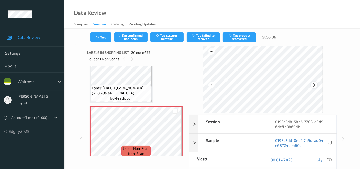
click at [316, 85] on icon at bounding box center [314, 85] width 4 height 5
click at [331, 158] on icon at bounding box center [329, 159] width 5 height 5
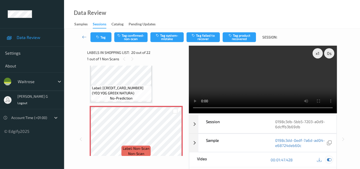
click at [329, 158] on icon at bounding box center [329, 159] width 5 height 5
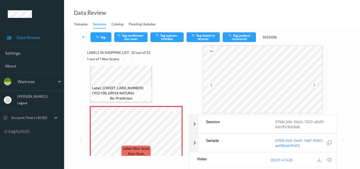
click at [313, 86] on div at bounding box center [314, 85] width 6 height 6
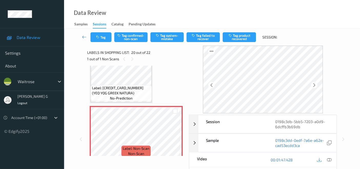
click at [313, 86] on div at bounding box center [314, 85] width 6 height 6
click at [328, 160] on icon at bounding box center [329, 159] width 5 height 5
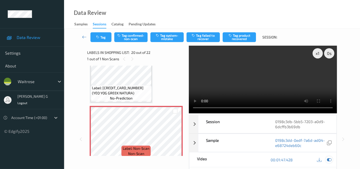
click at [328, 160] on icon at bounding box center [329, 159] width 5 height 5
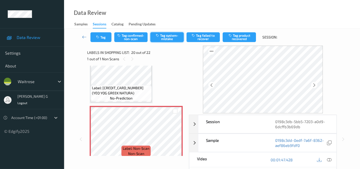
click at [169, 36] on button "Tag system-mistake" at bounding box center [167, 37] width 33 height 10
click at [110, 38] on button "Tag" at bounding box center [101, 37] width 21 height 10
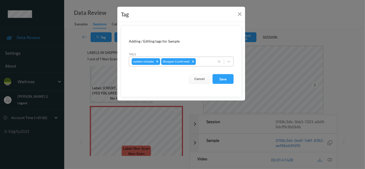
click at [204, 60] on div at bounding box center [204, 61] width 15 height 6
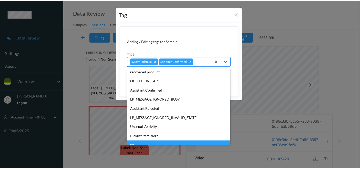
scroll to position [100, 0]
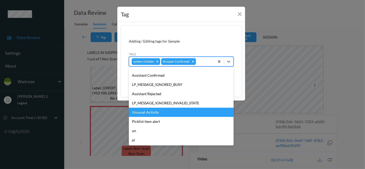
click at [148, 114] on div "Unusual-Activity" at bounding box center [181, 112] width 105 height 9
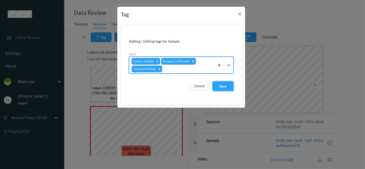
click at [221, 85] on button "Save" at bounding box center [222, 86] width 21 height 10
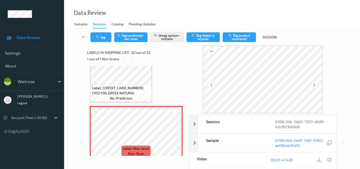
click at [342, 100] on div "Session 0198c3db-5bb5-7203-a0d9-6dcffb3b69db Session ID 0198c3db-5bb5-7203-a0d9…" at bounding box center [212, 142] width 275 height 192
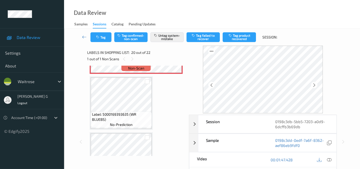
scroll to position [1025, 0]
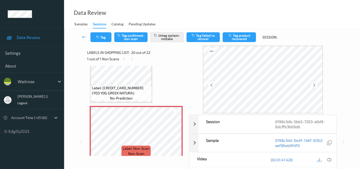
click at [72, 104] on div "Tag Tag confirmed-non-scan Untag system-mistake Tag failed to recover Tag produ…" at bounding box center [212, 139] width 296 height 220
click at [108, 39] on button "Tag" at bounding box center [101, 37] width 21 height 10
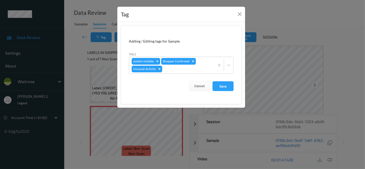
click at [75, 80] on div "Tag Adding / Editing tags for Sample Tags system-mistake Shopper Confirmed Unus…" at bounding box center [182, 84] width 365 height 169
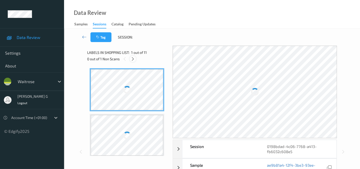
click at [133, 61] on icon at bounding box center [133, 59] width 4 height 5
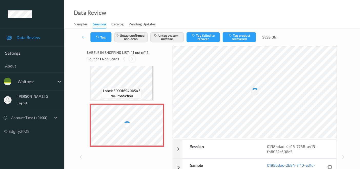
scroll to position [524, 0]
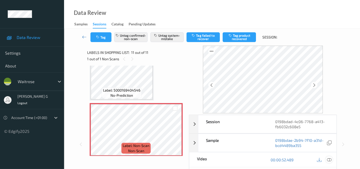
click at [329, 158] on icon at bounding box center [329, 159] width 5 height 5
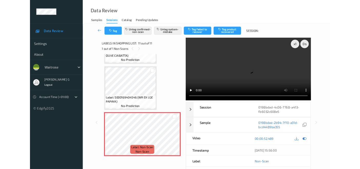
scroll to position [489, 0]
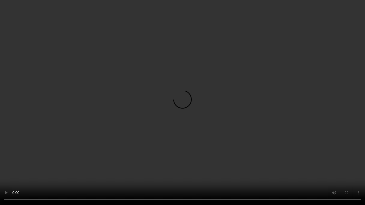
click at [249, 169] on video at bounding box center [182, 102] width 365 height 205
